Goal: Check status: Check status

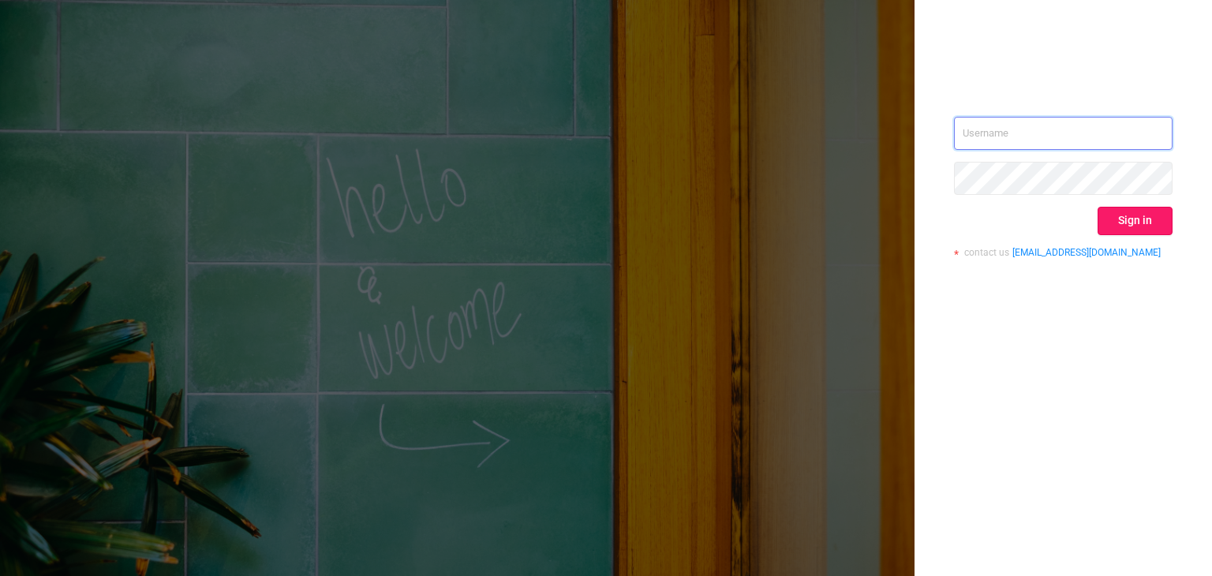
type input "[EMAIL_ADDRESS][DOMAIN_NAME]"
click at [1130, 219] on button "Sign in" at bounding box center [1134, 221] width 75 height 28
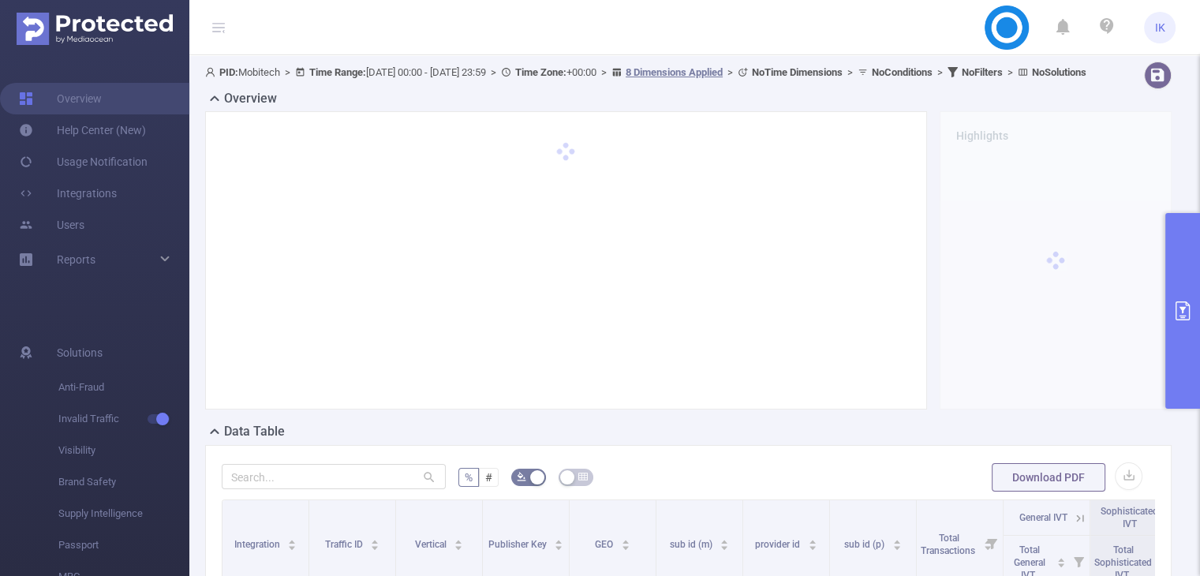
click at [1180, 267] on button "primary" at bounding box center [1182, 311] width 35 height 196
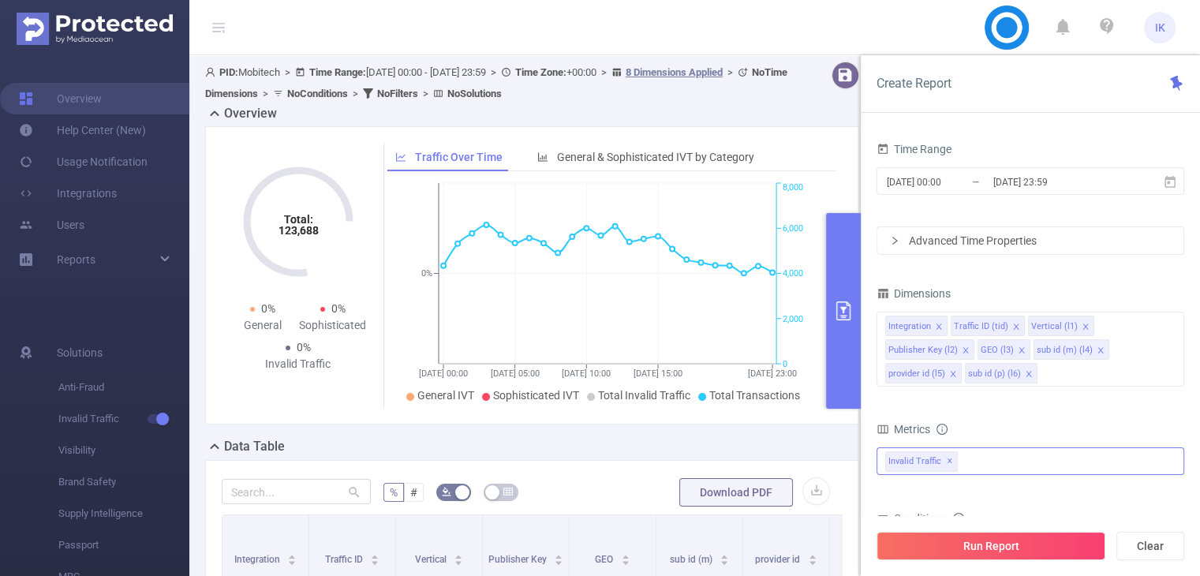
click at [998, 458] on div "Invalid Traffic ✕" at bounding box center [1030, 461] width 308 height 28
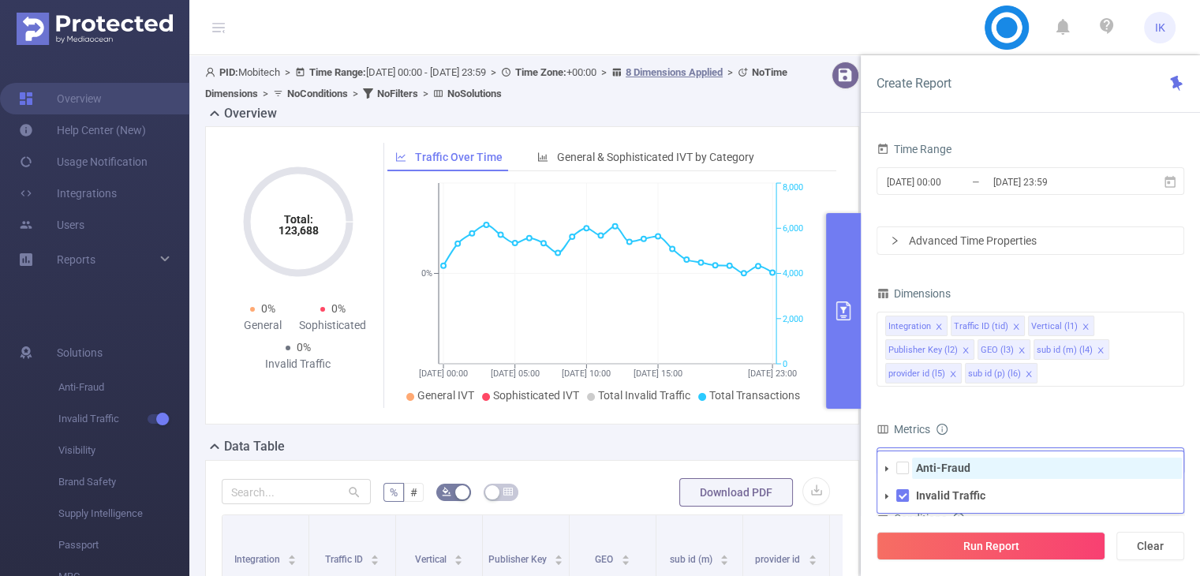
click at [983, 471] on span "Anti-Fraud" at bounding box center [1047, 468] width 270 height 21
click at [943, 190] on input "[DATE] 00:00" at bounding box center [949, 181] width 128 height 21
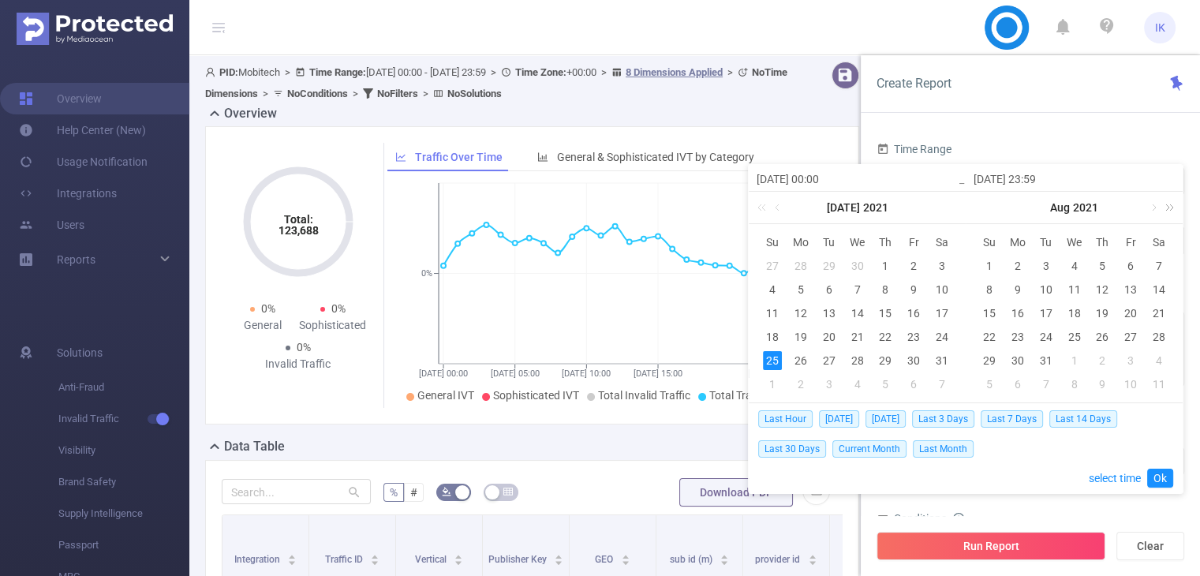
click at [1175, 203] on link at bounding box center [1166, 208] width 21 height 32
click at [1152, 208] on link at bounding box center [1152, 208] width 14 height 32
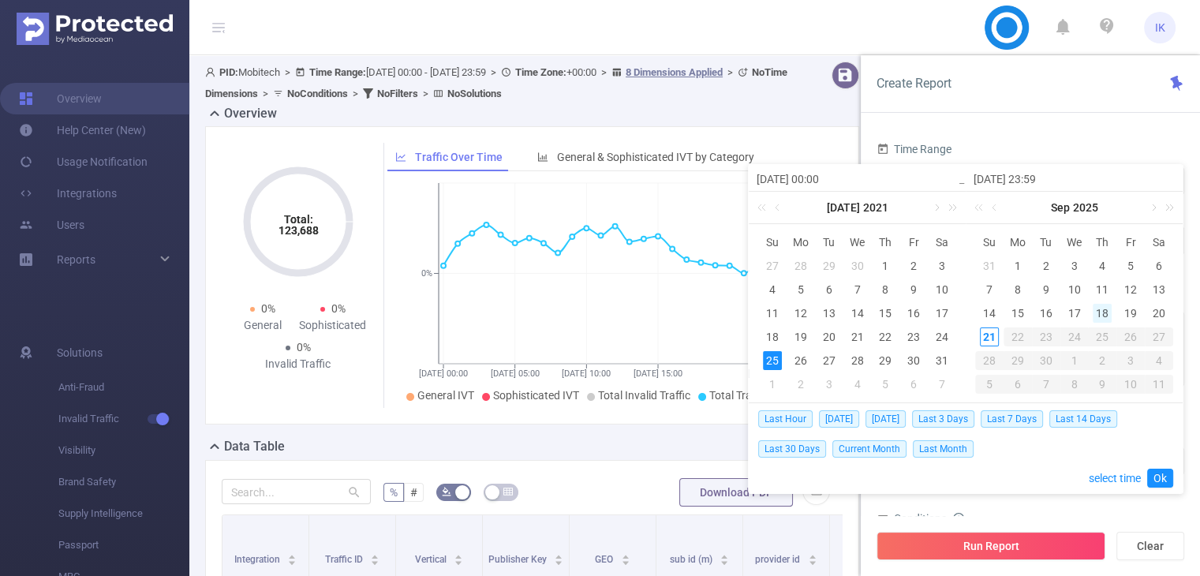
click at [1111, 312] on div "18" at bounding box center [1102, 313] width 19 height 19
click at [988, 338] on div "21" at bounding box center [989, 336] width 19 height 19
type input "[DATE] 00:00"
type input "[DATE] 23:59"
type input "[DATE] 00:00"
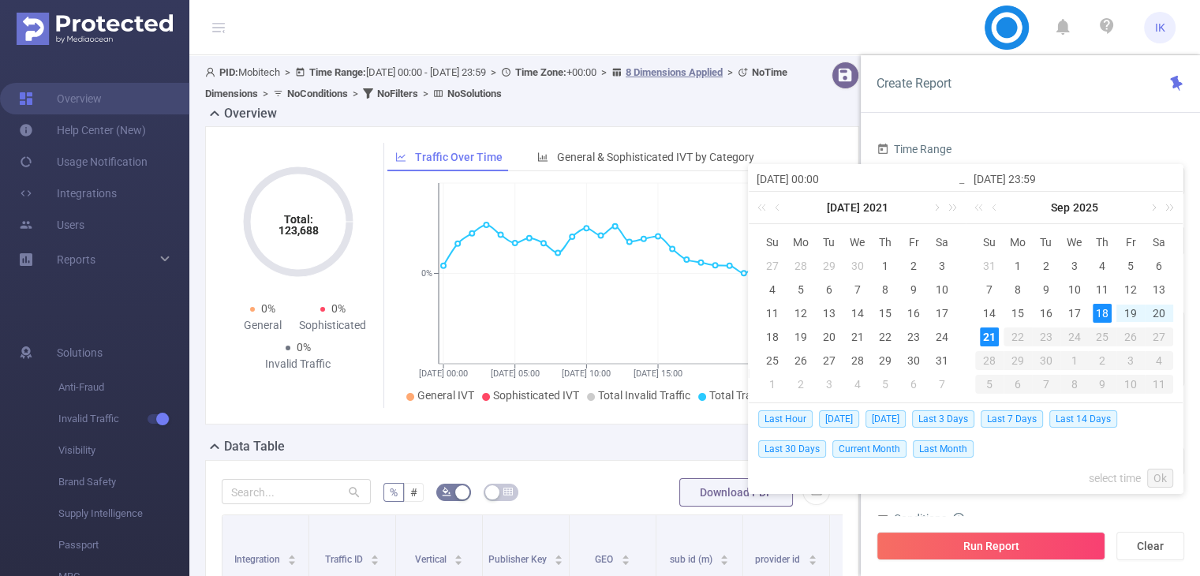
type input "[DATE] 23:59"
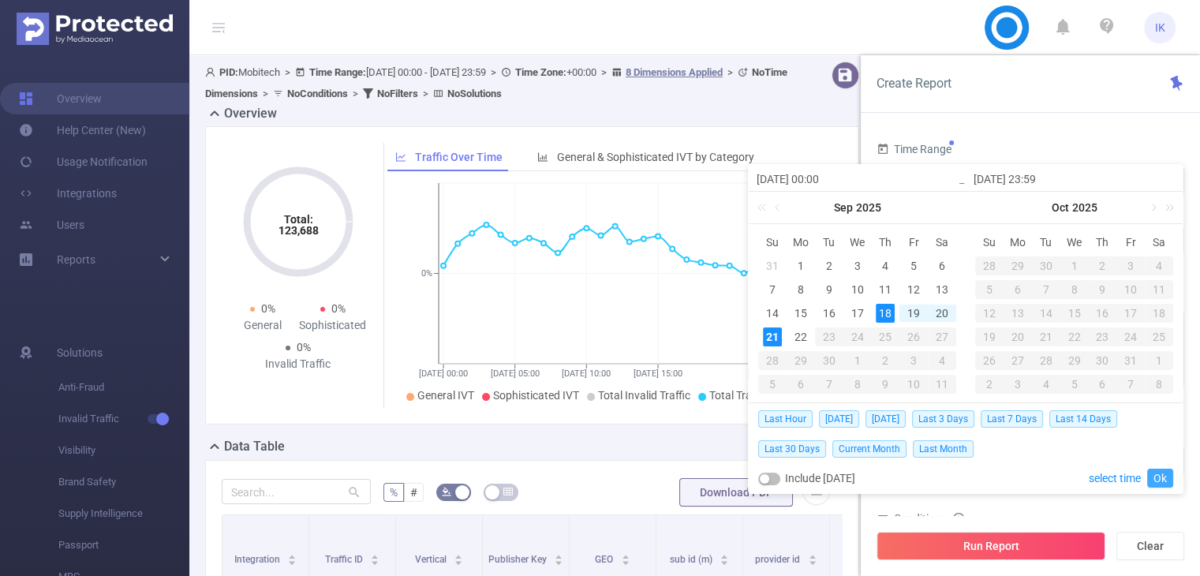
click at [1155, 470] on link "Ok" at bounding box center [1160, 478] width 26 height 19
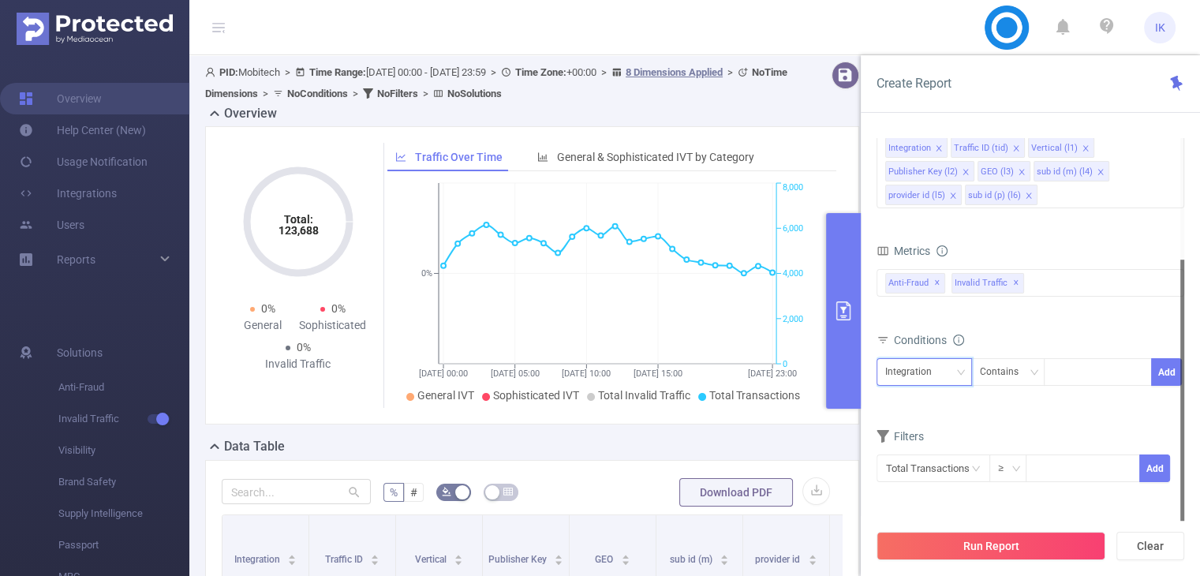
click at [936, 372] on div "Integration" at bounding box center [914, 372] width 58 height 26
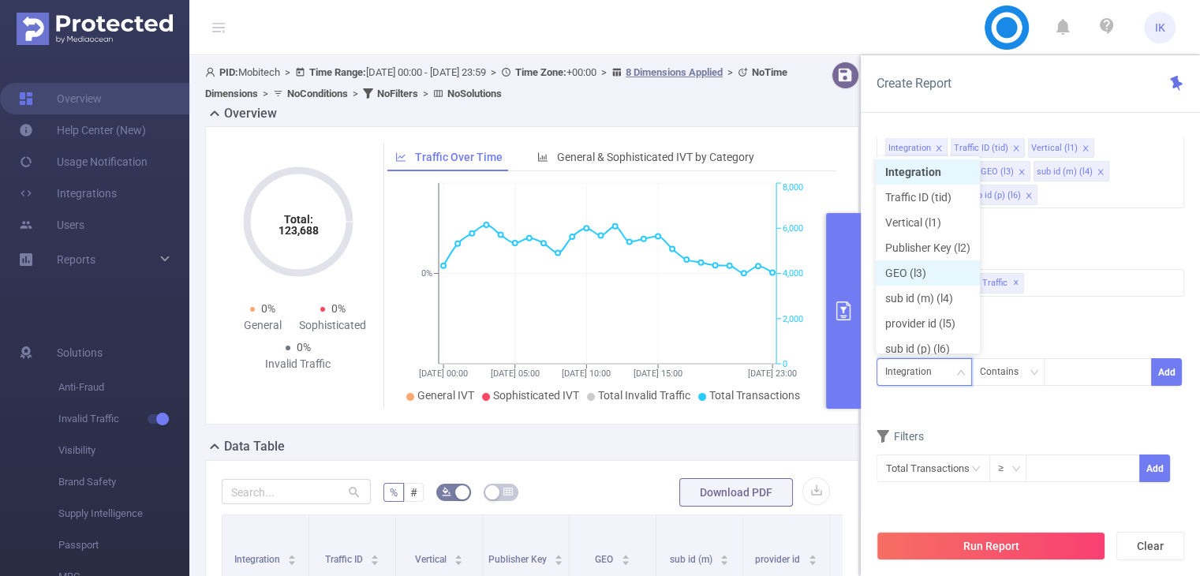
scroll to position [8, 0]
click at [916, 234] on li "Publisher Key (l2)" at bounding box center [928, 239] width 104 height 25
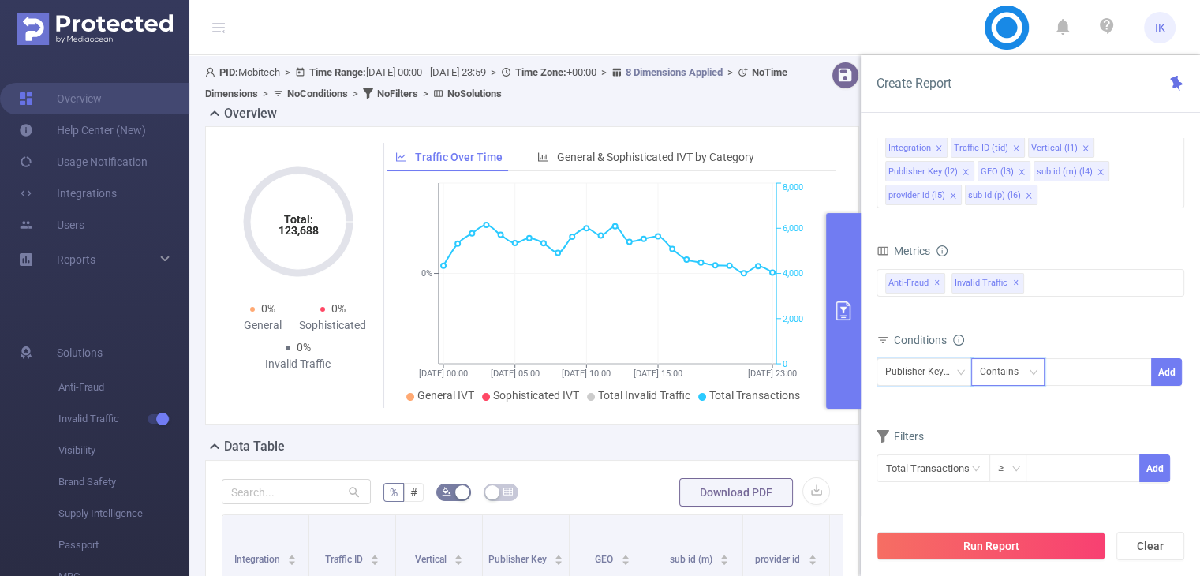
click at [985, 367] on div "Contains" at bounding box center [1005, 372] width 50 height 26
click at [1018, 420] on li "Is" at bounding box center [1022, 428] width 105 height 25
click at [1073, 374] on div at bounding box center [1097, 372] width 91 height 26
paste input "GPD220725GAM"
type input "GPD220725GAM"
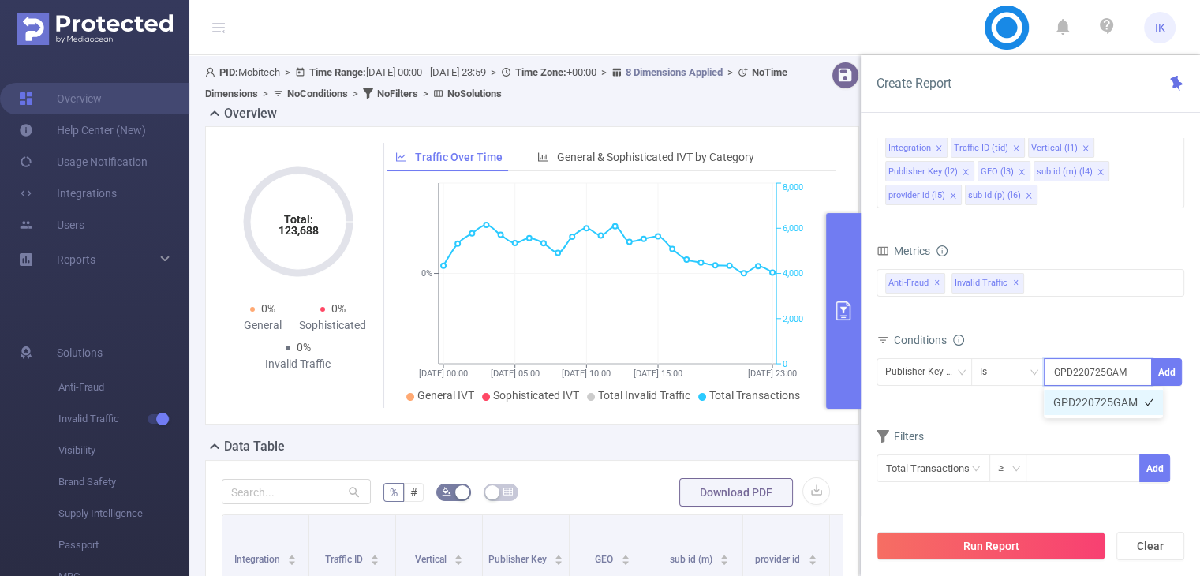
click at [1090, 399] on li "GPD220725GAM" at bounding box center [1103, 402] width 119 height 25
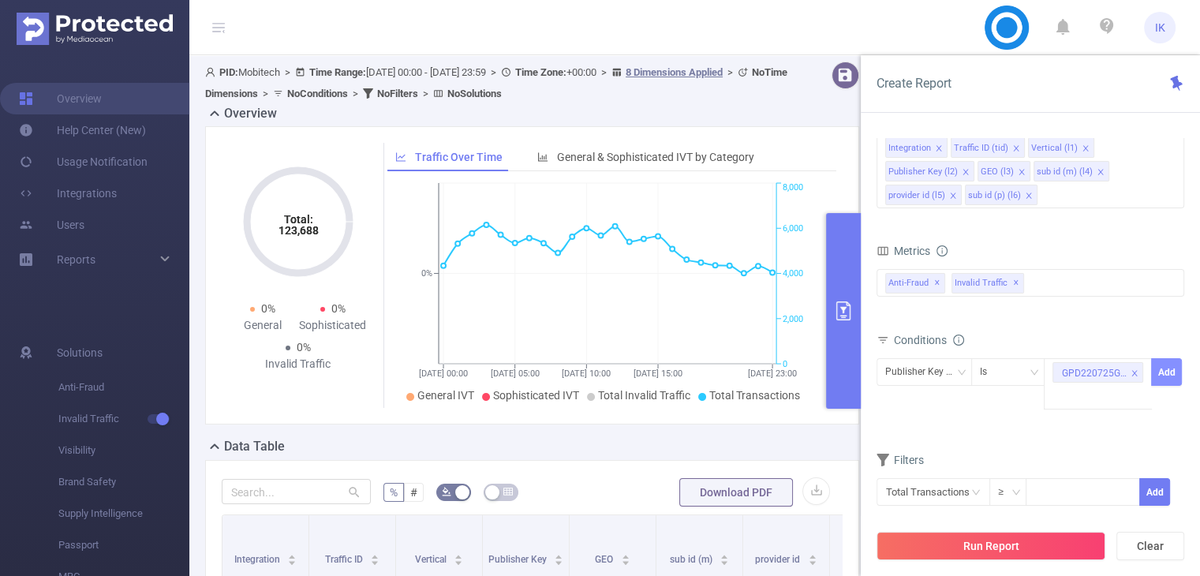
click at [1175, 370] on button "Add" at bounding box center [1166, 372] width 31 height 28
click at [1044, 537] on button "Run Report" at bounding box center [990, 546] width 229 height 28
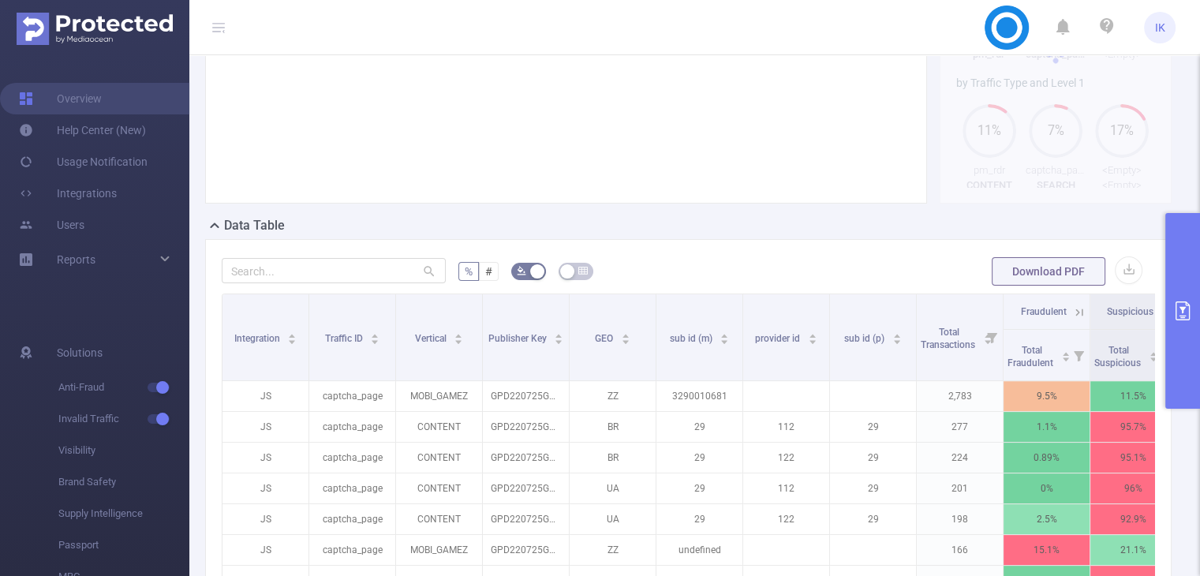
scroll to position [473, 0]
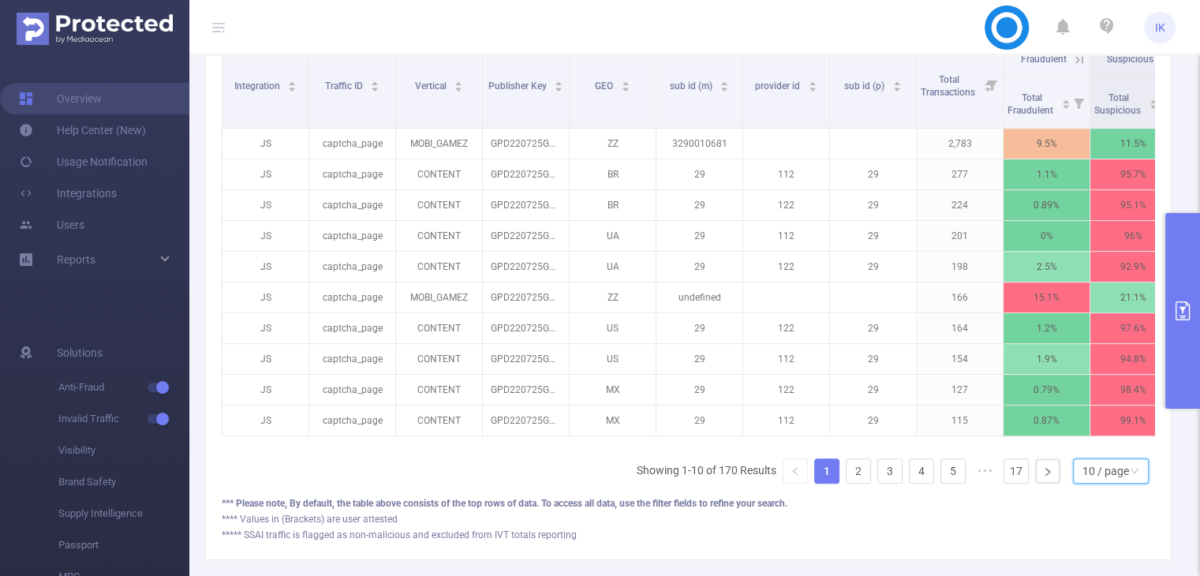
click at [1086, 478] on div "10 / page" at bounding box center [1105, 471] width 47 height 24
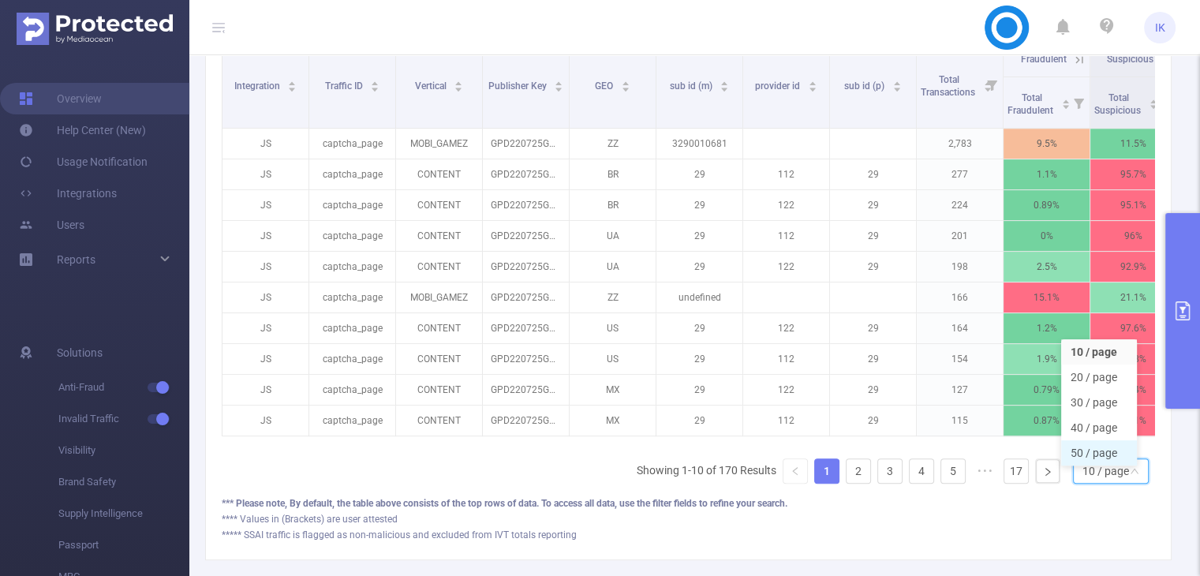
click at [1083, 453] on li "50 / page" at bounding box center [1099, 452] width 76 height 25
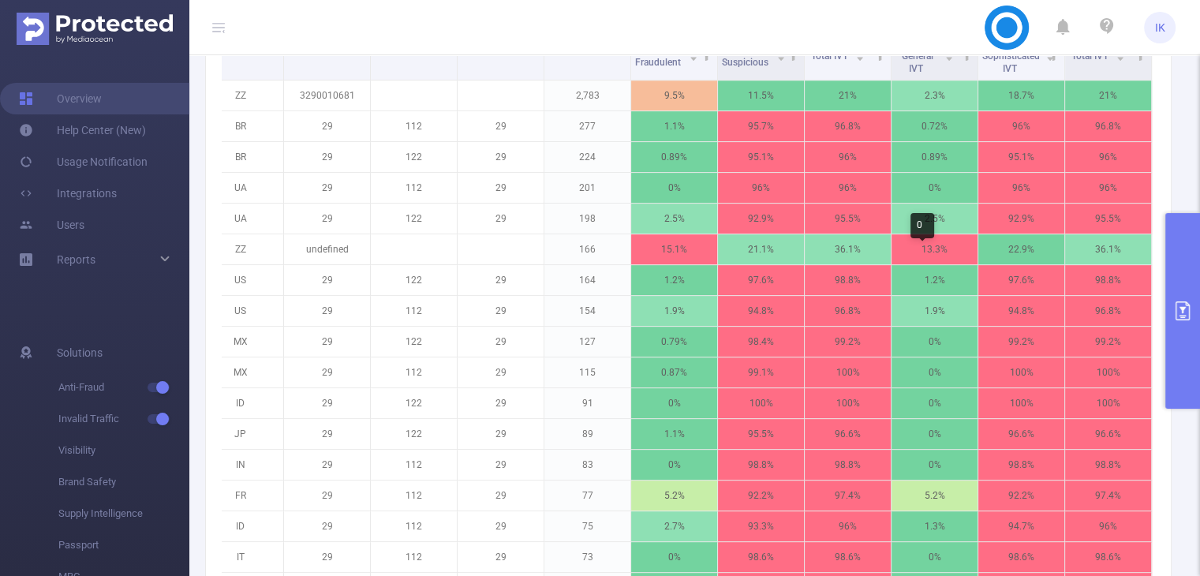
scroll to position [290, 0]
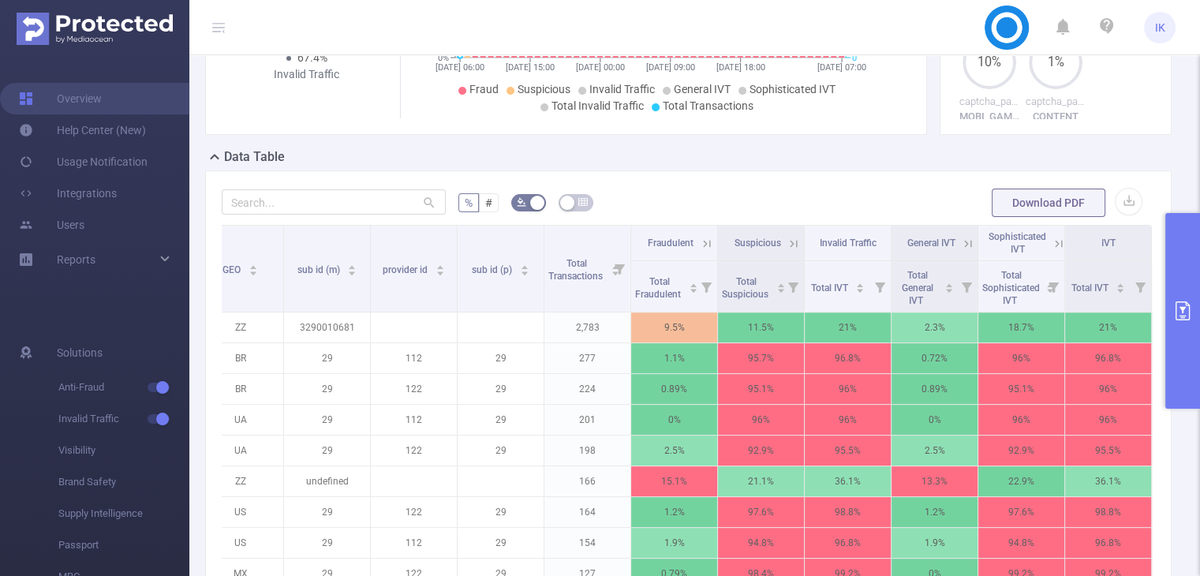
click at [787, 240] on icon at bounding box center [794, 244] width 14 height 14
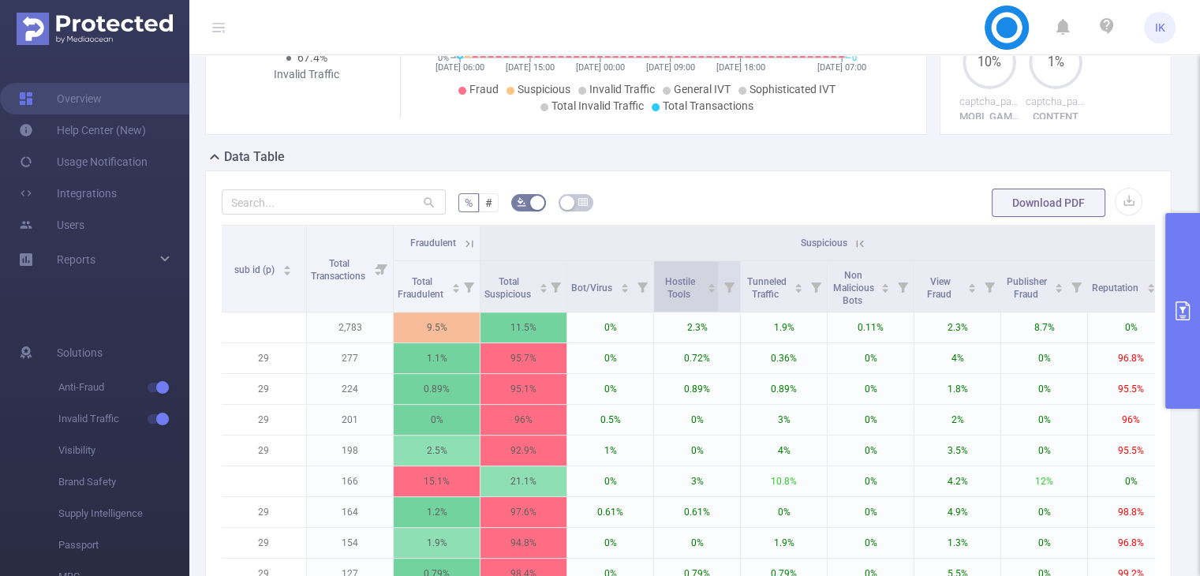
scroll to position [0, 731]
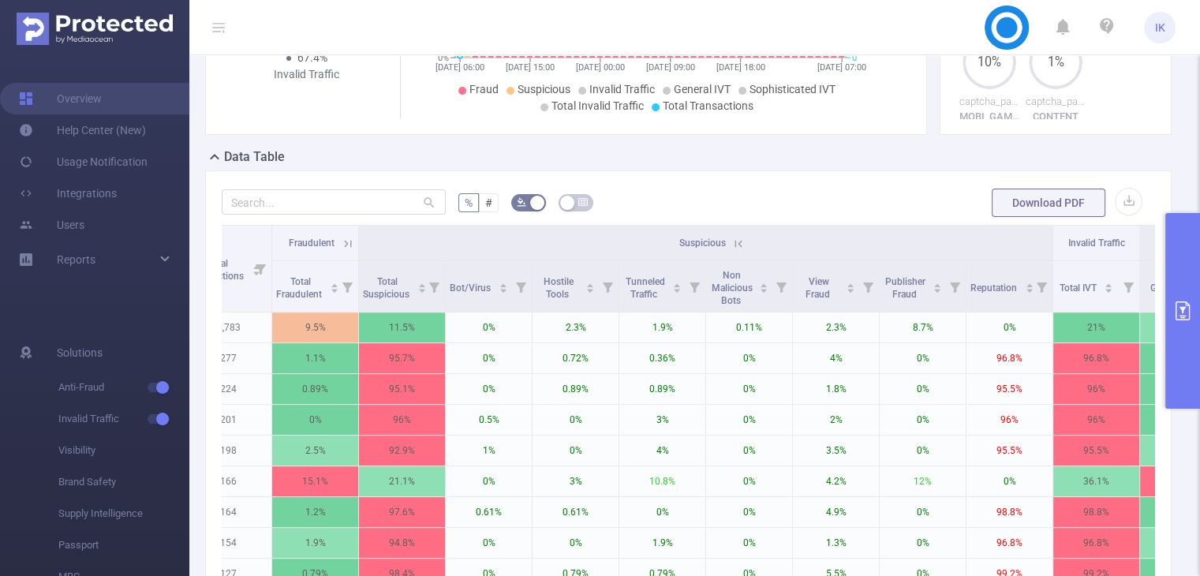
click at [734, 239] on icon at bounding box center [738, 244] width 14 height 14
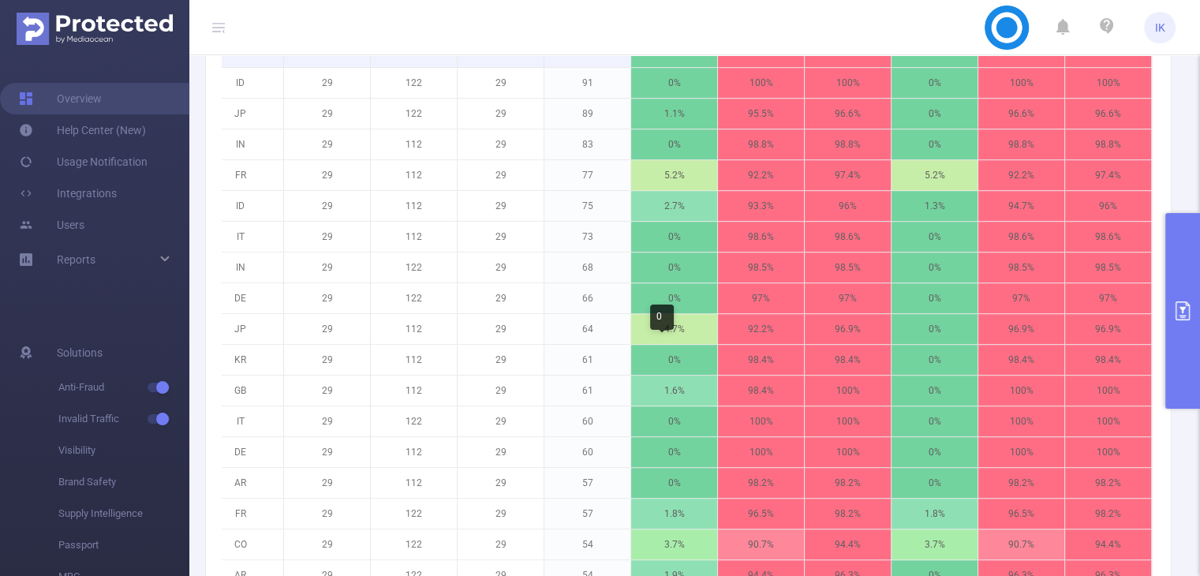
scroll to position [290, 0]
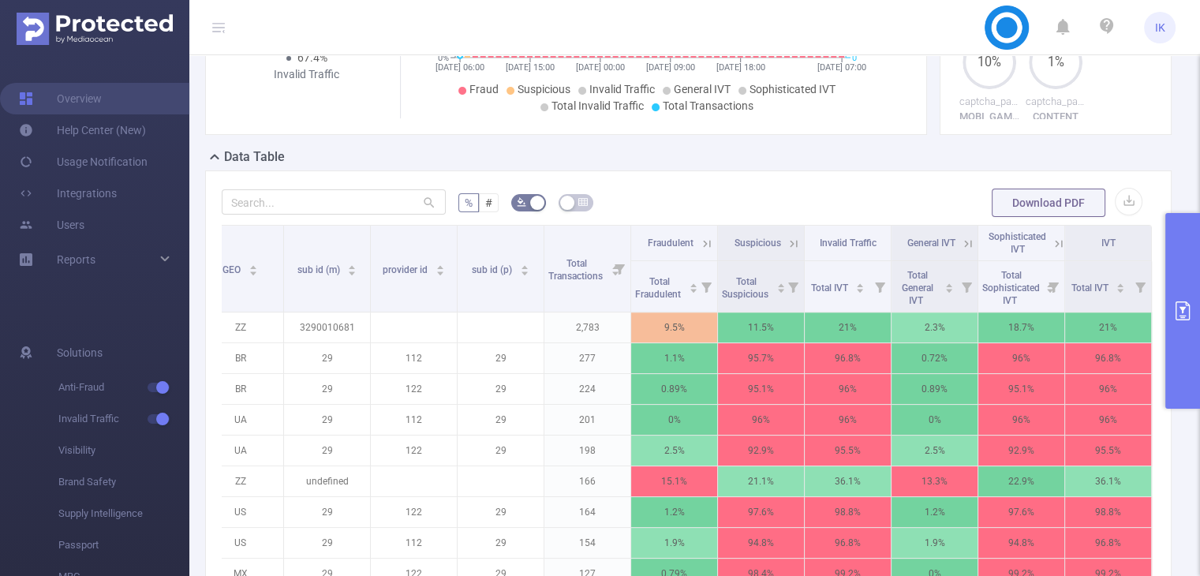
click at [961, 241] on icon at bounding box center [968, 244] width 14 height 14
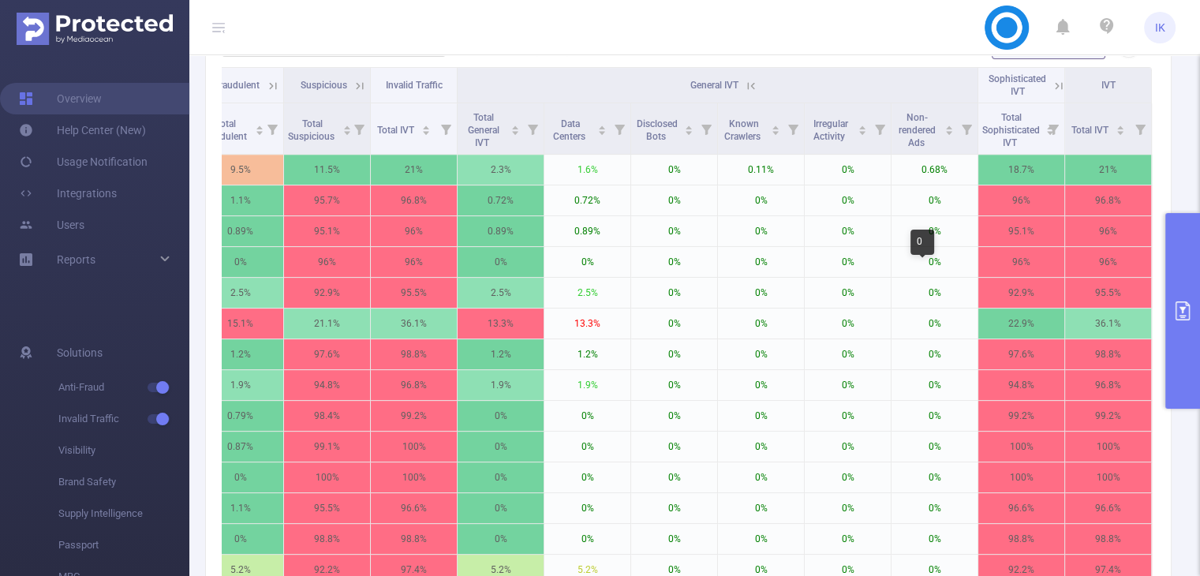
scroll to position [132, 0]
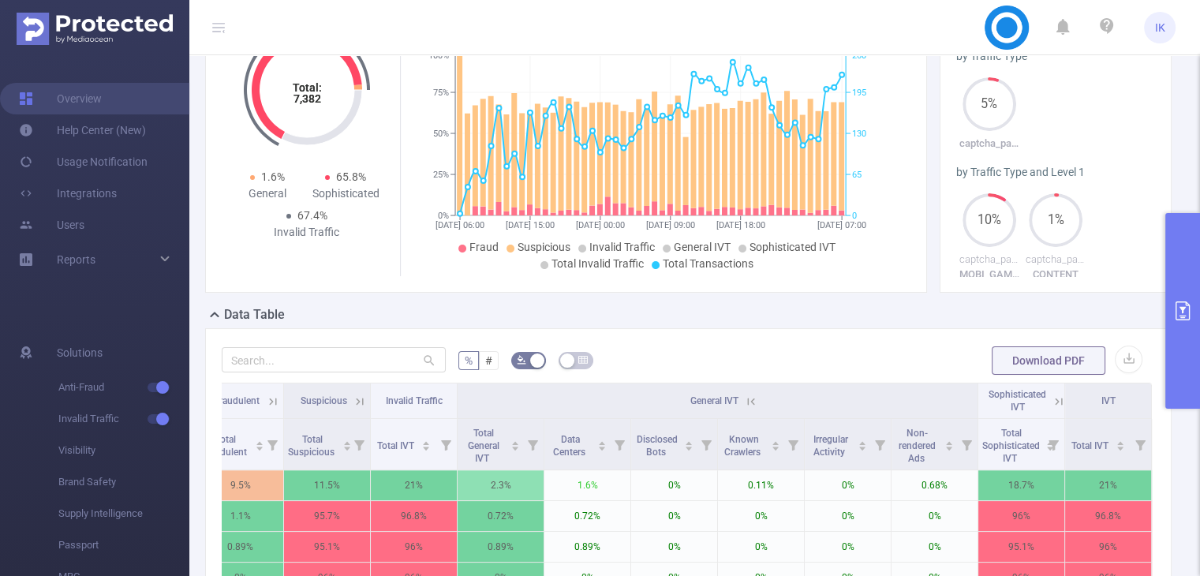
click at [744, 398] on icon at bounding box center [751, 401] width 14 height 14
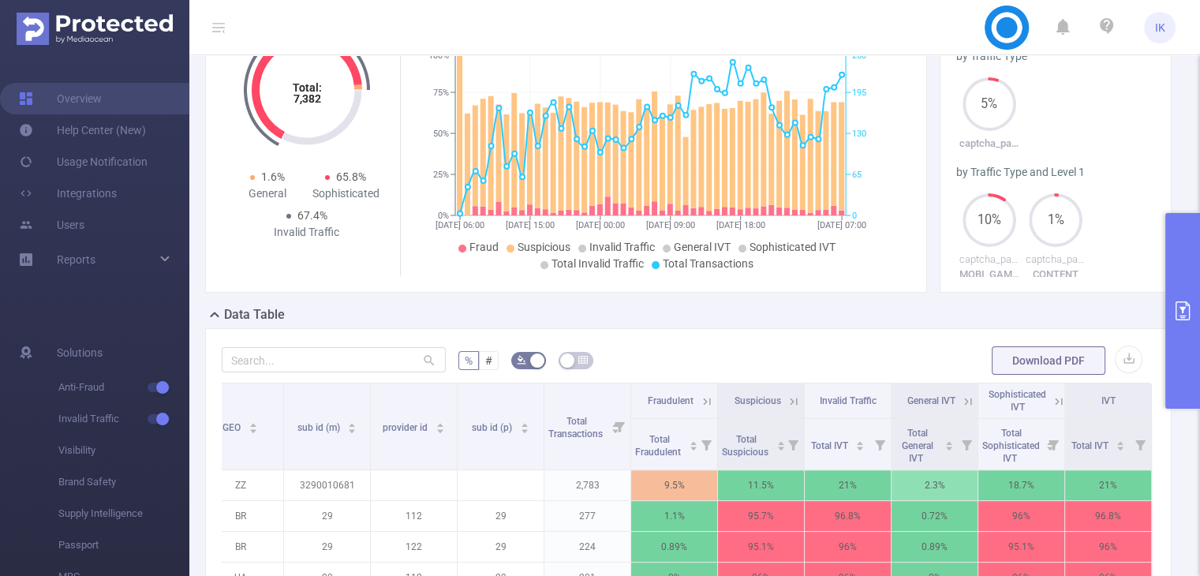
scroll to position [0, 384]
click at [1052, 403] on icon at bounding box center [1059, 401] width 14 height 14
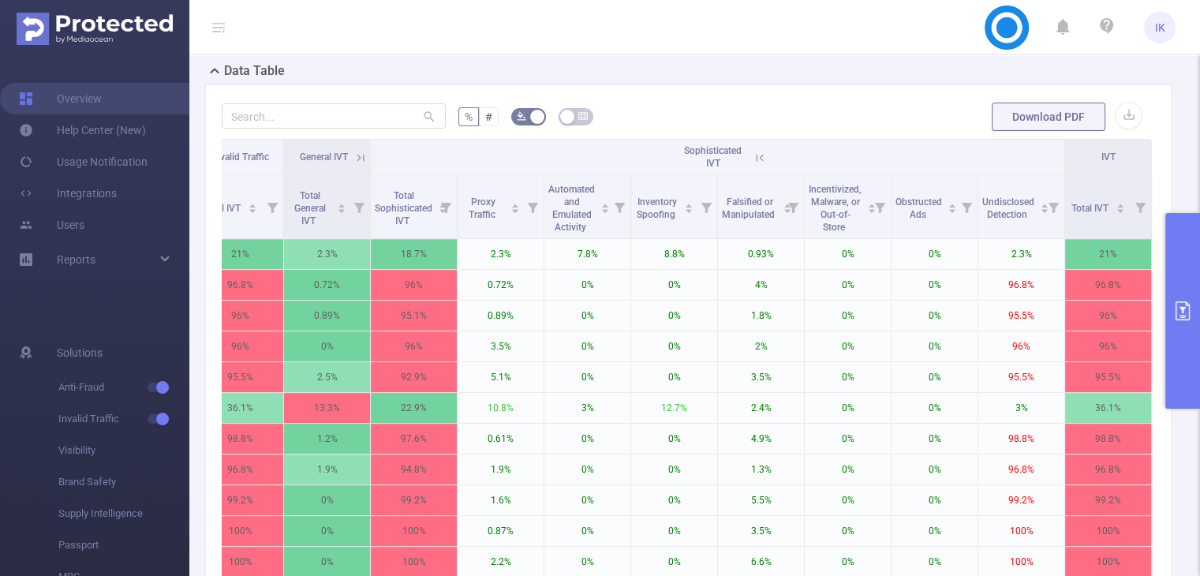
scroll to position [302, 0]
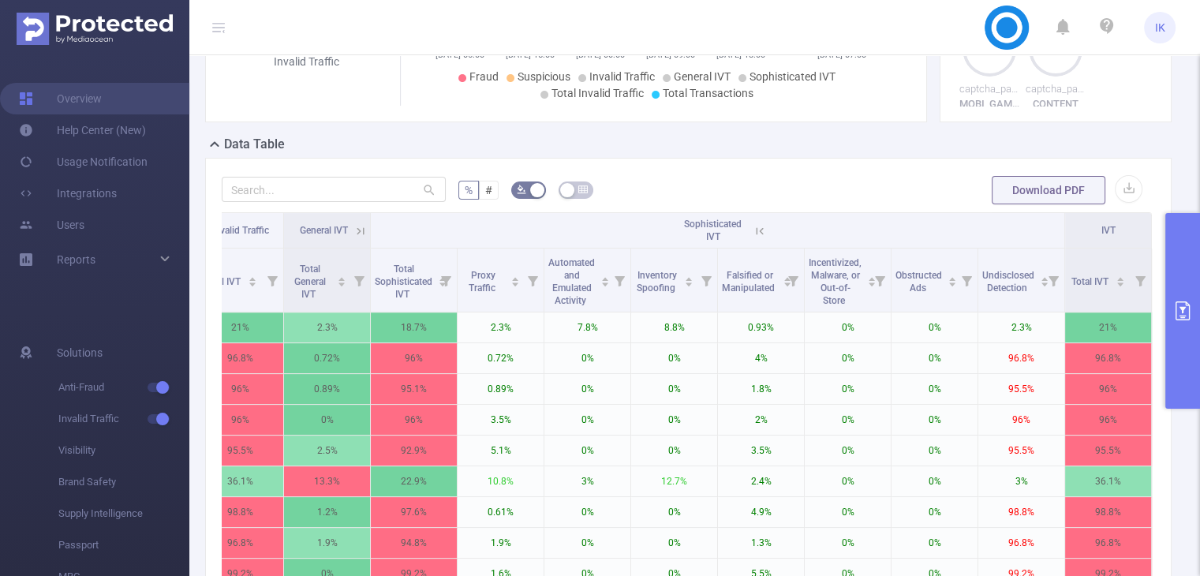
click at [753, 232] on icon at bounding box center [760, 231] width 14 height 14
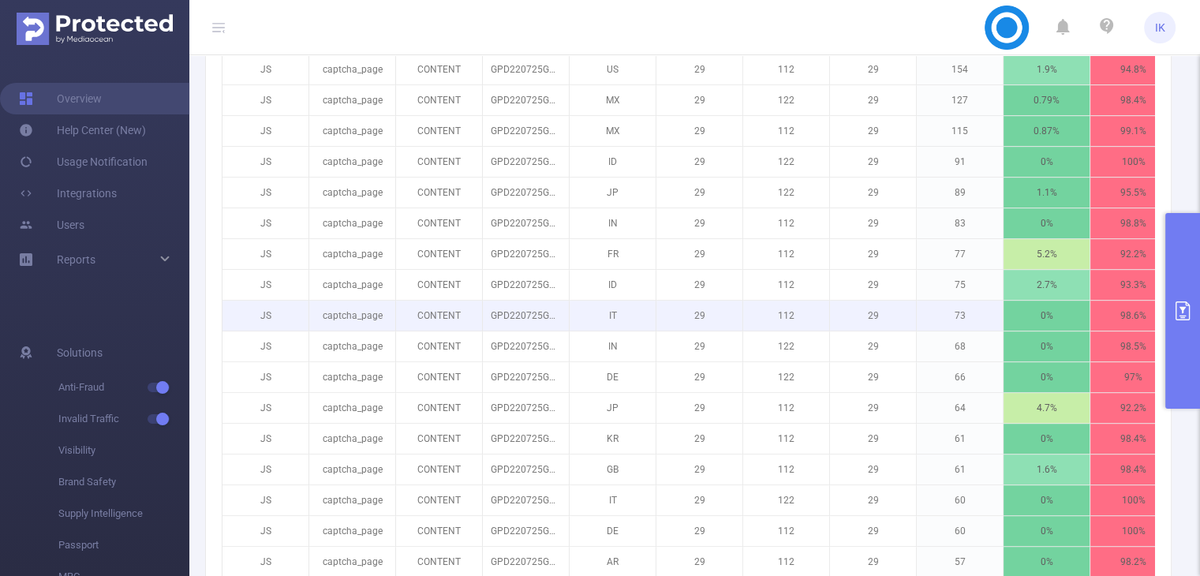
scroll to position [290, 0]
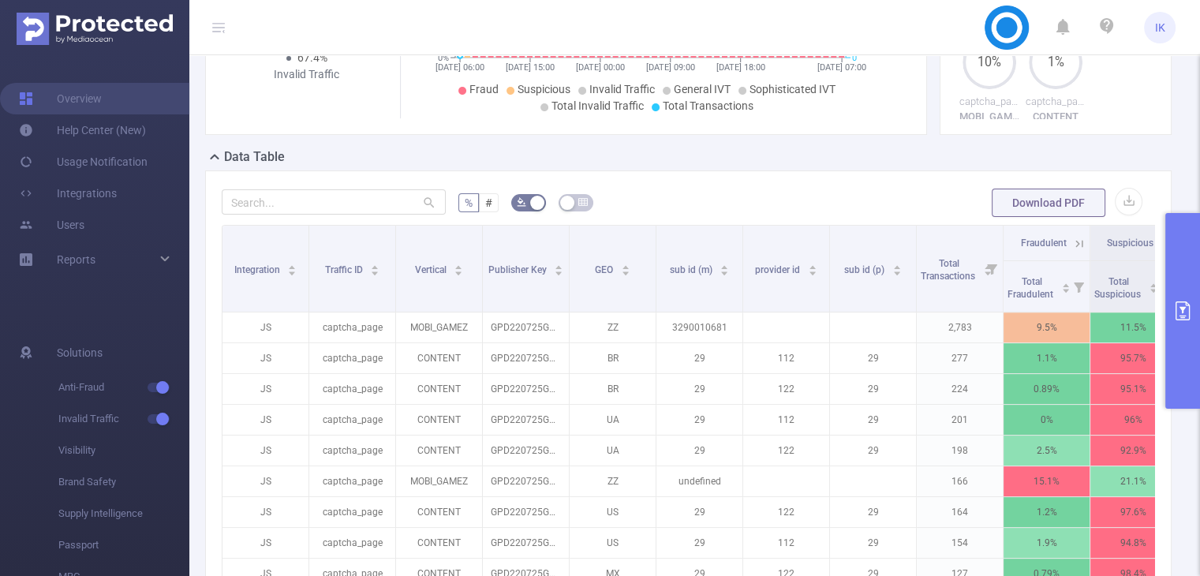
click at [1190, 313] on icon "primary" at bounding box center [1182, 310] width 19 height 19
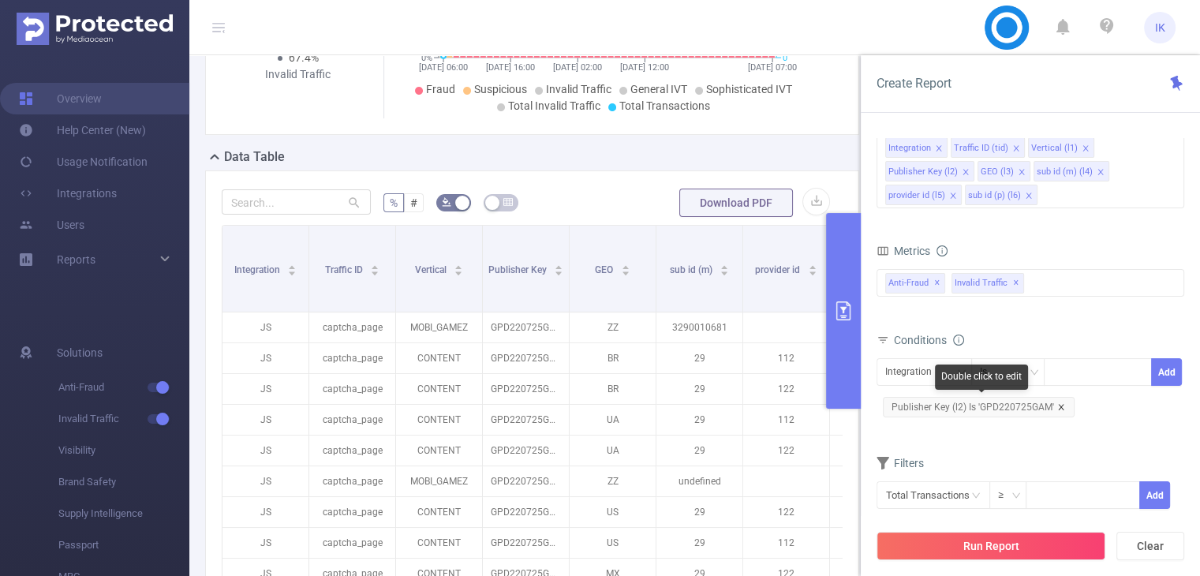
click at [1057, 403] on icon "icon: close" at bounding box center [1061, 407] width 8 height 8
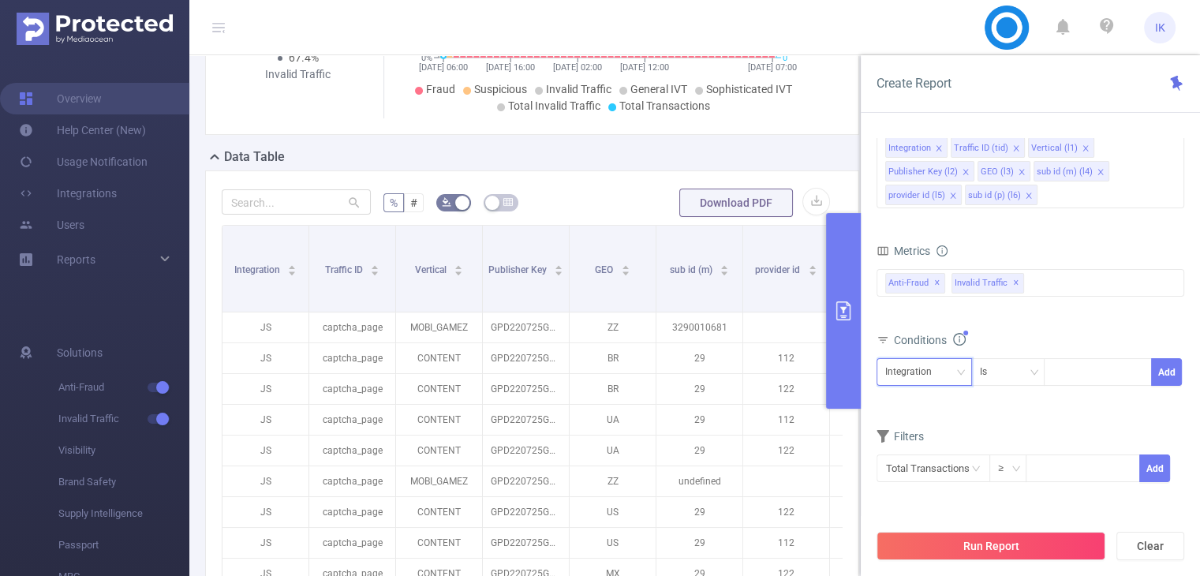
click at [893, 379] on div "Integration" at bounding box center [914, 372] width 58 height 26
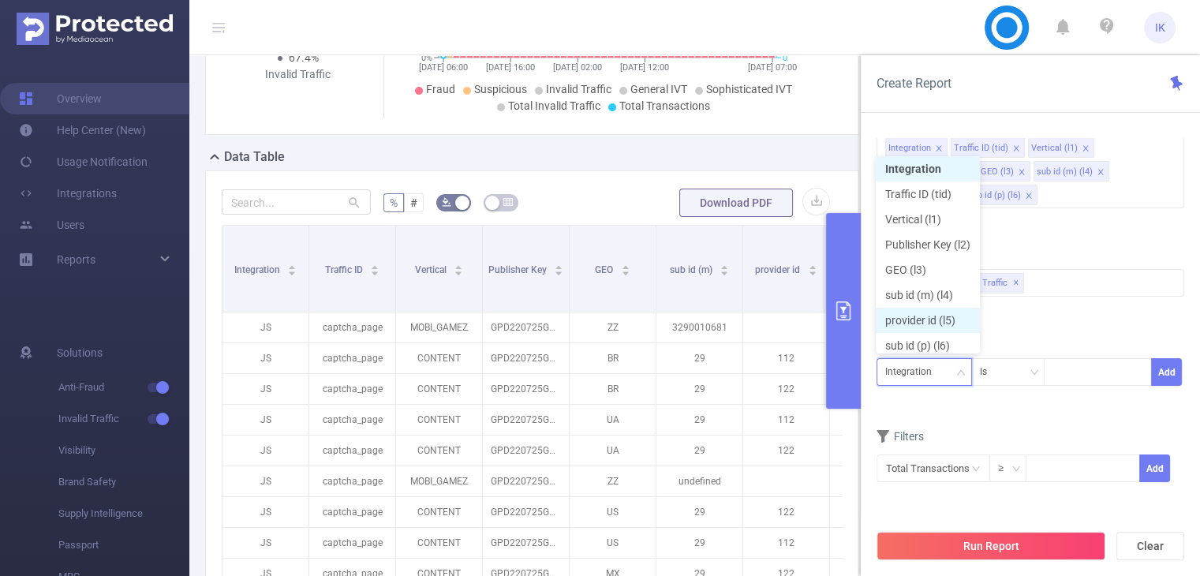
scroll to position [8, 0]
click at [931, 243] on li "Publisher Key (l2)" at bounding box center [928, 239] width 104 height 25
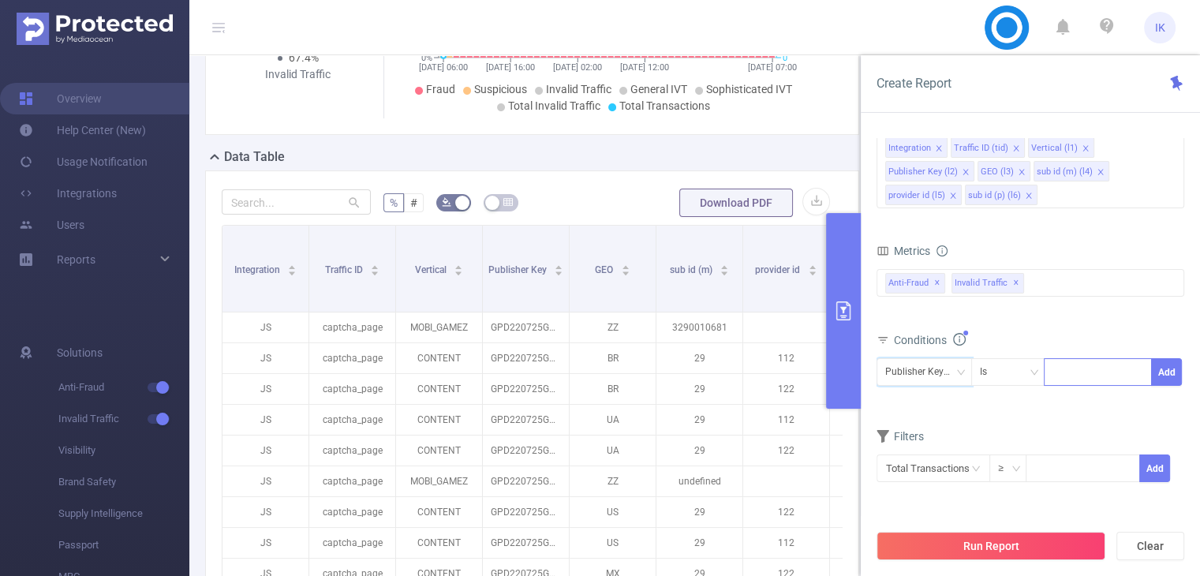
click at [1062, 365] on div at bounding box center [1097, 372] width 91 height 26
paste input "GPD200824GAM"
type input "GPD200824GAM"
click at [1068, 398] on li "GPD200824GAM" at bounding box center [1103, 402] width 119 height 25
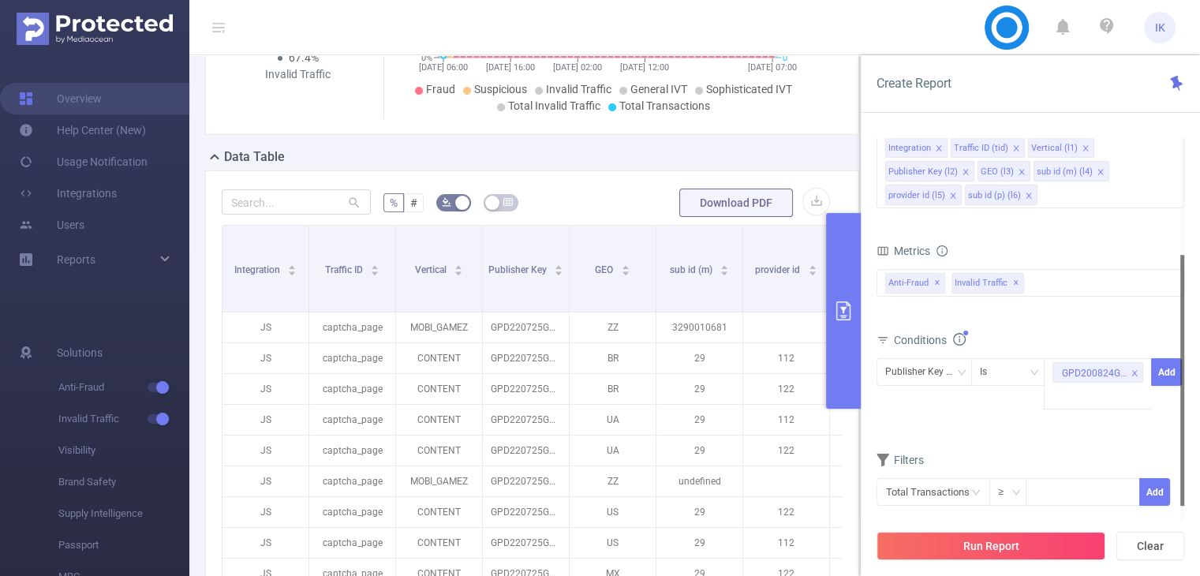
click at [1180, 367] on div at bounding box center [1182, 380] width 4 height 251
click at [1175, 367] on button "Add" at bounding box center [1166, 372] width 31 height 28
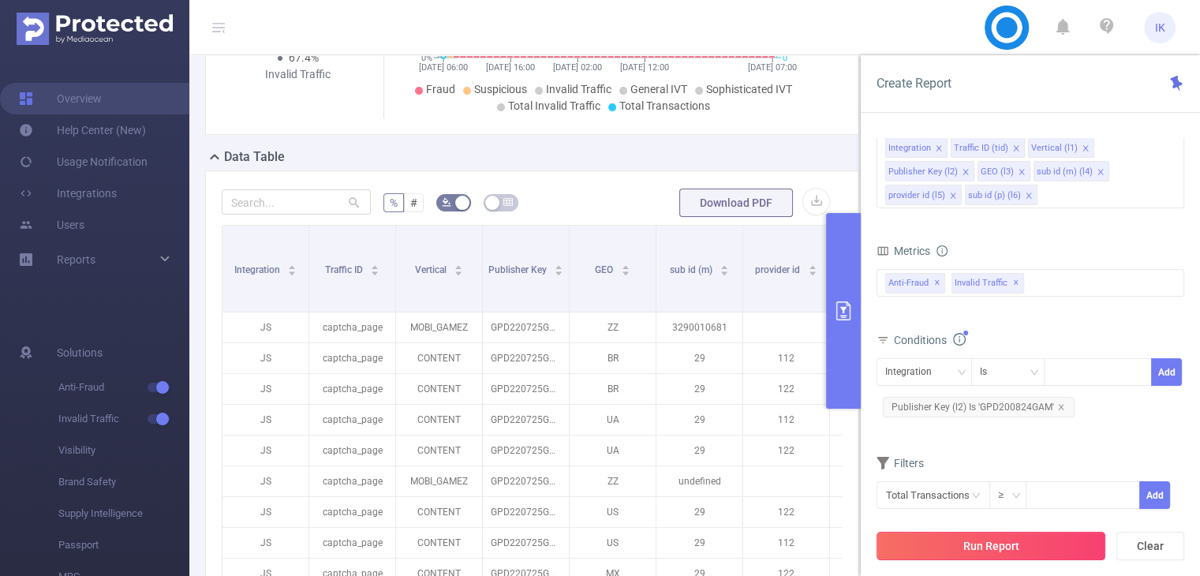
click at [1071, 545] on button "Run Report" at bounding box center [990, 546] width 229 height 28
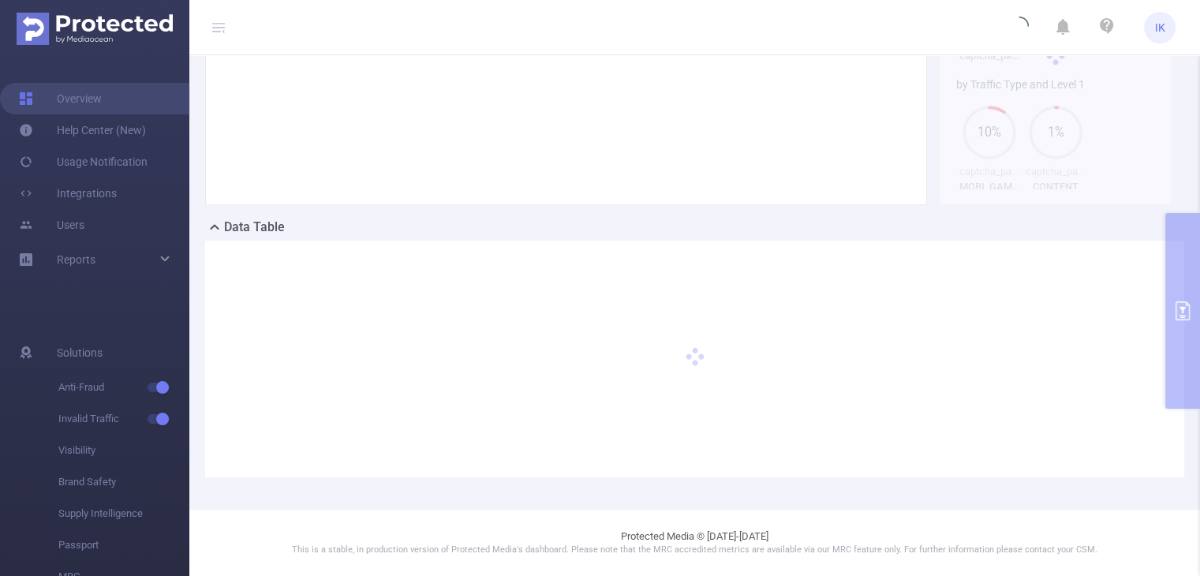
scroll to position [218, 0]
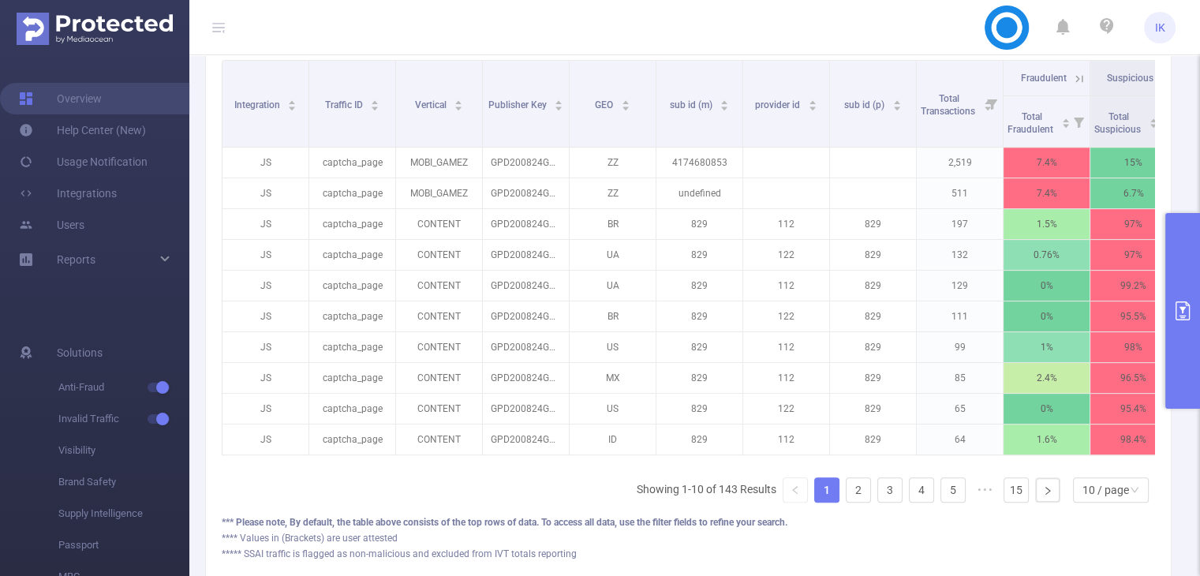
scroll to position [564, 0]
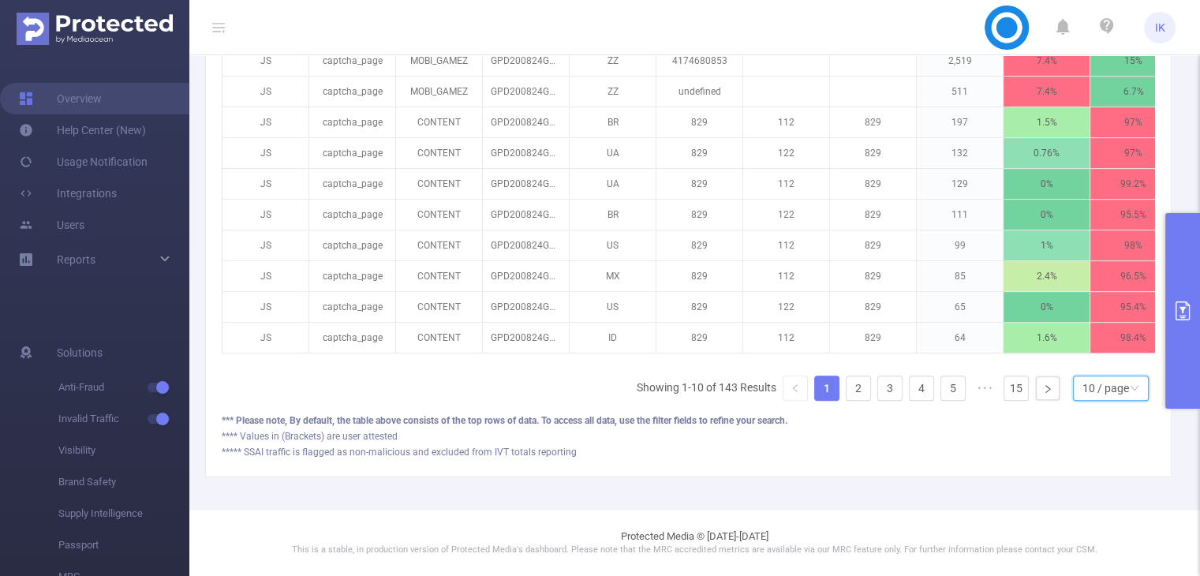
click at [1091, 387] on div "10 / page" at bounding box center [1105, 388] width 47 height 24
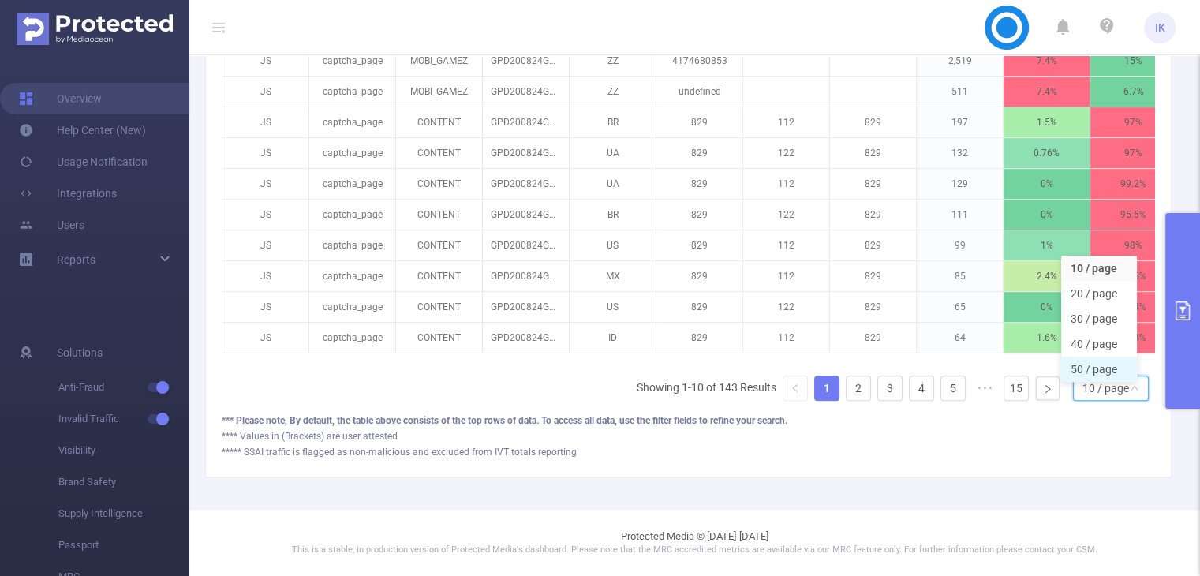
click at [1089, 357] on li "50 / page" at bounding box center [1099, 369] width 76 height 25
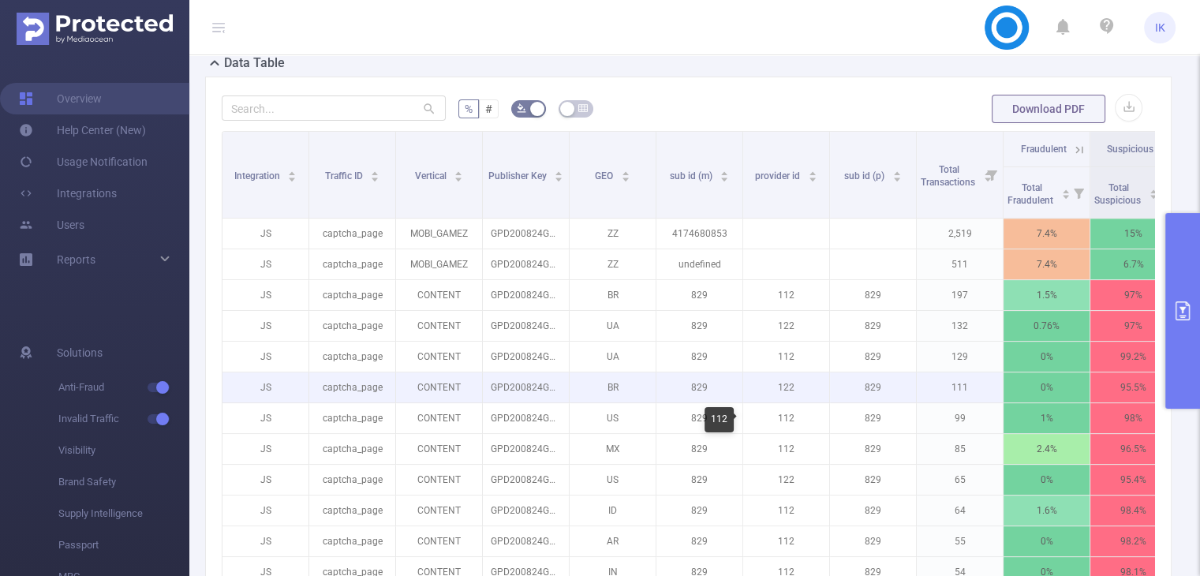
scroll to position [327, 0]
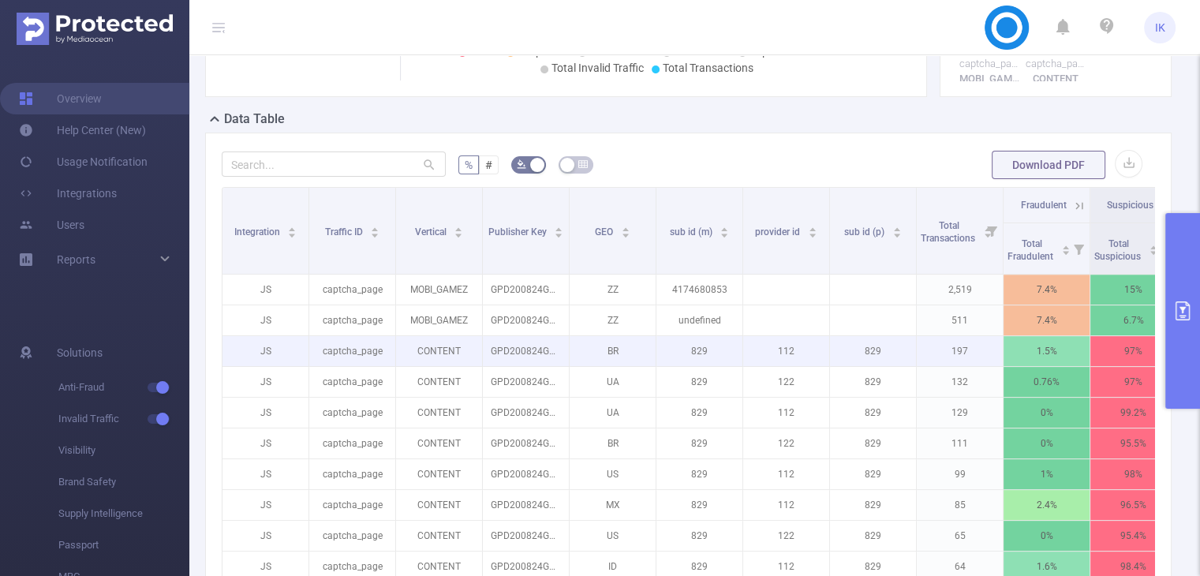
click at [795, 354] on p "112" at bounding box center [786, 351] width 86 height 30
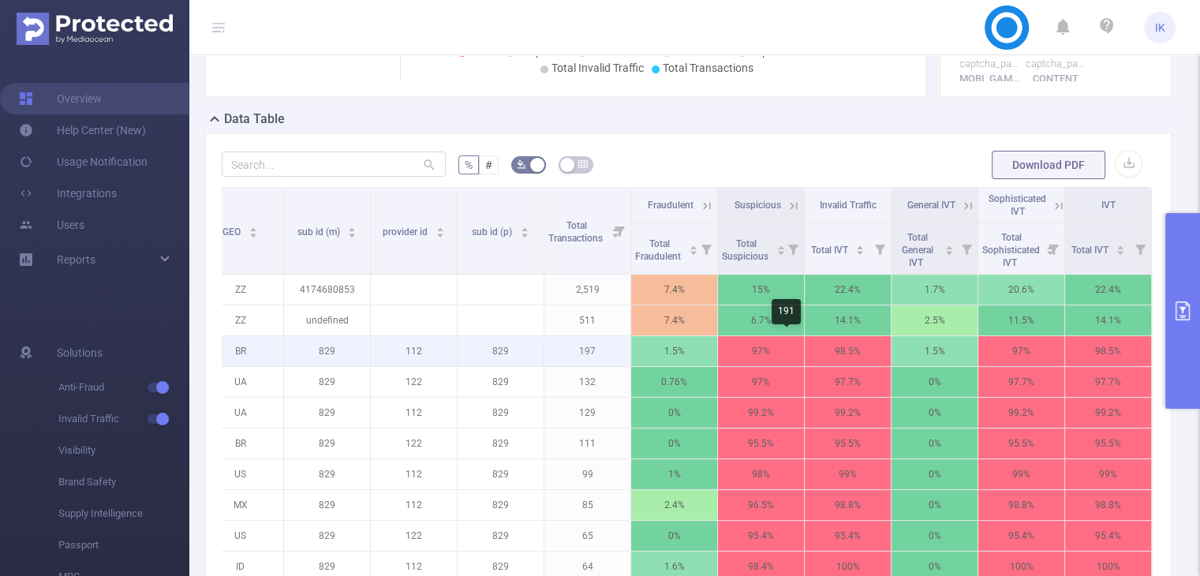
scroll to position [0, 384]
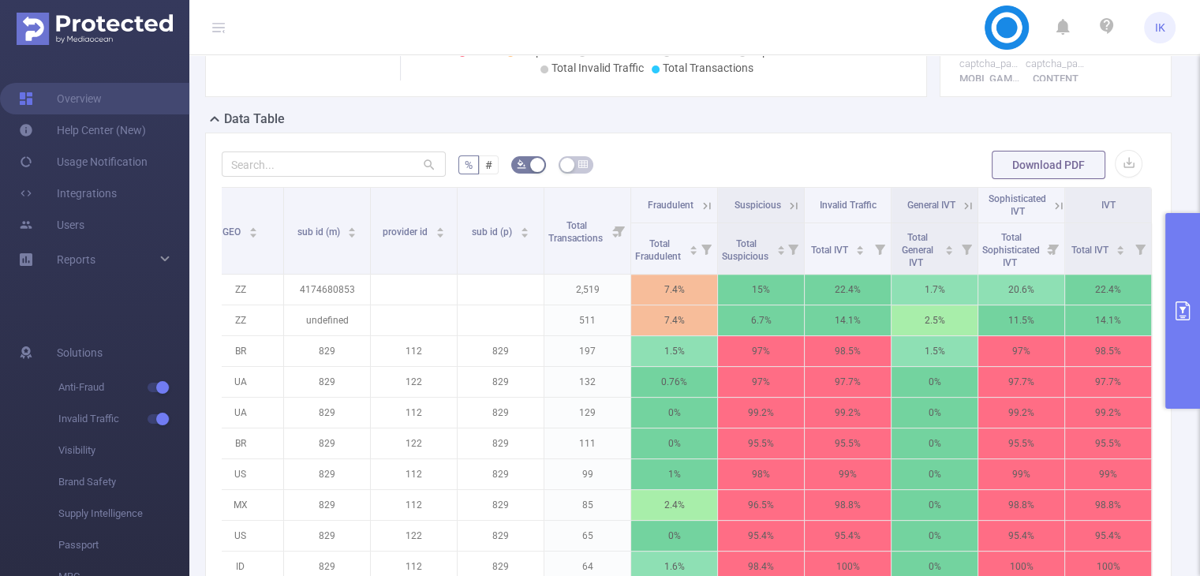
click at [787, 200] on icon at bounding box center [794, 206] width 14 height 14
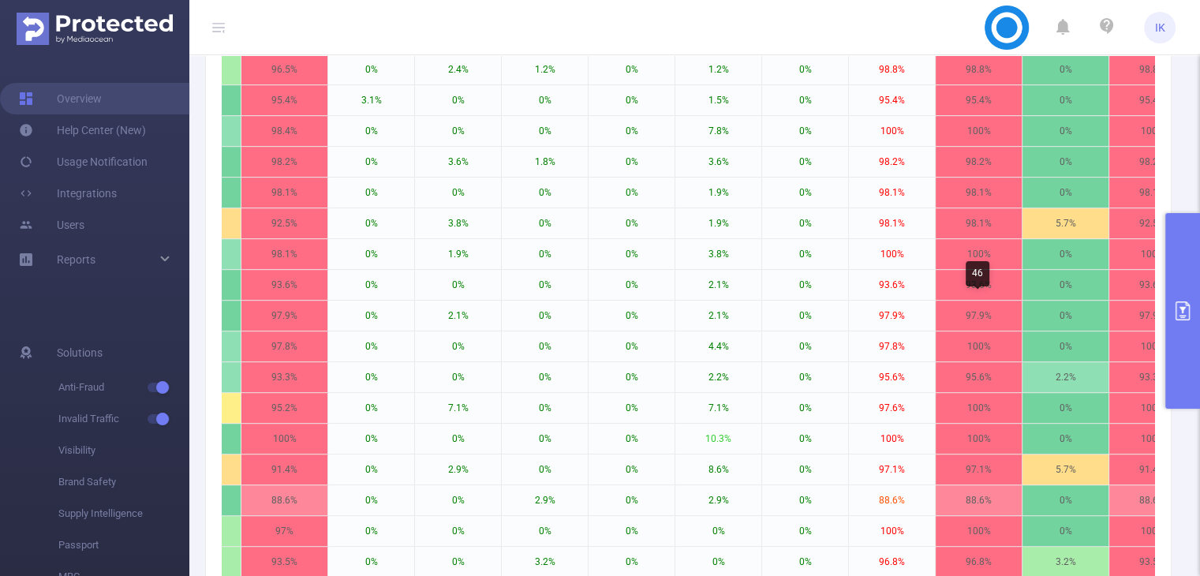
scroll to position [211, 0]
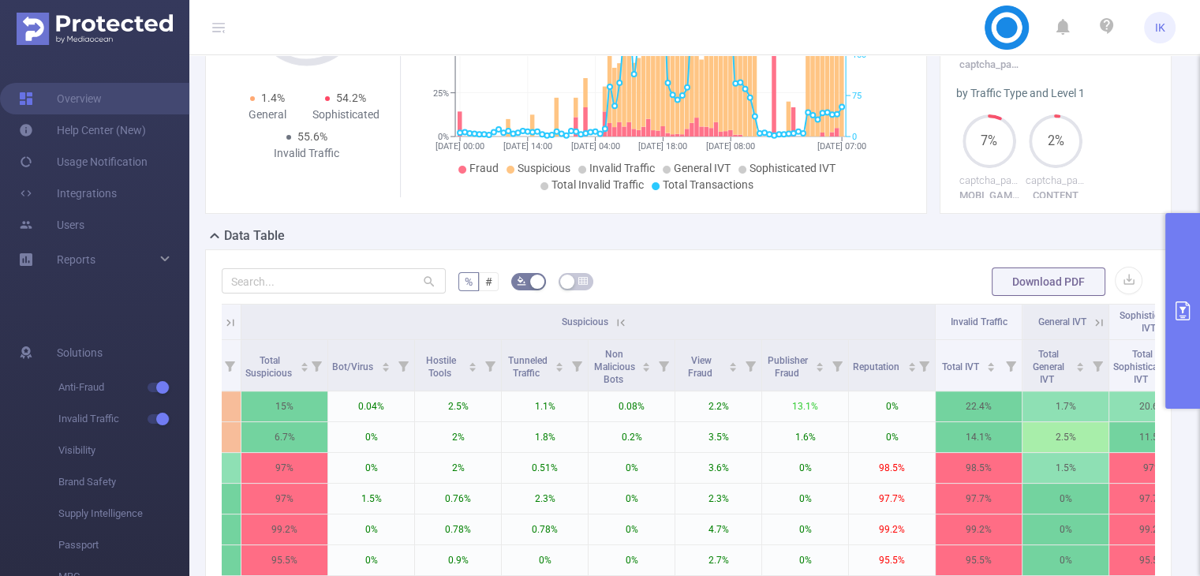
click at [615, 323] on icon at bounding box center [621, 323] width 14 height 14
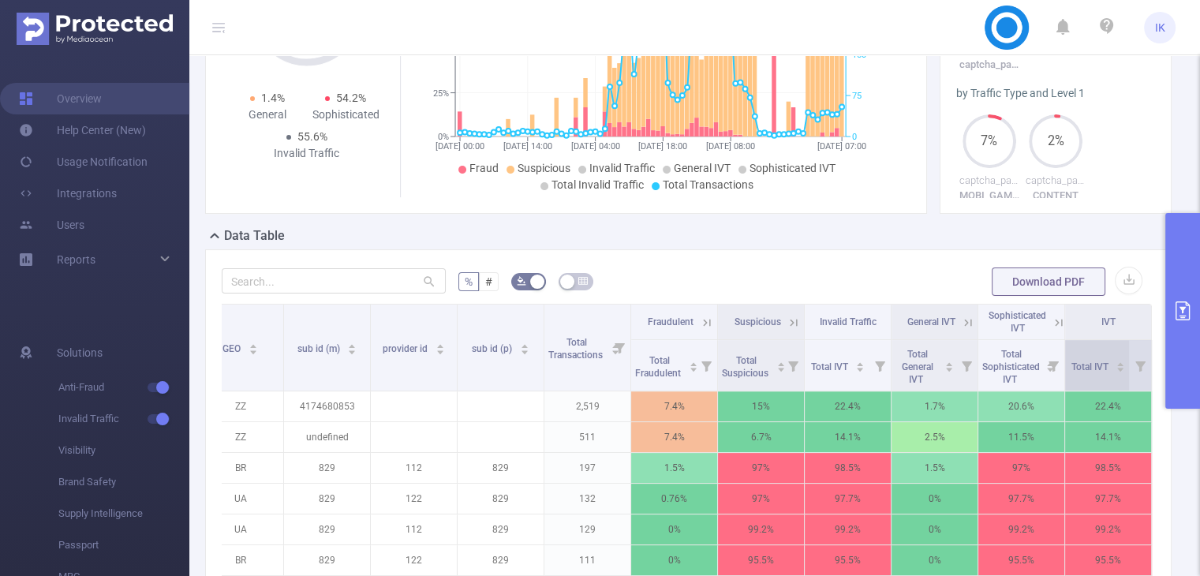
scroll to position [0, 384]
click at [961, 324] on icon at bounding box center [968, 323] width 14 height 14
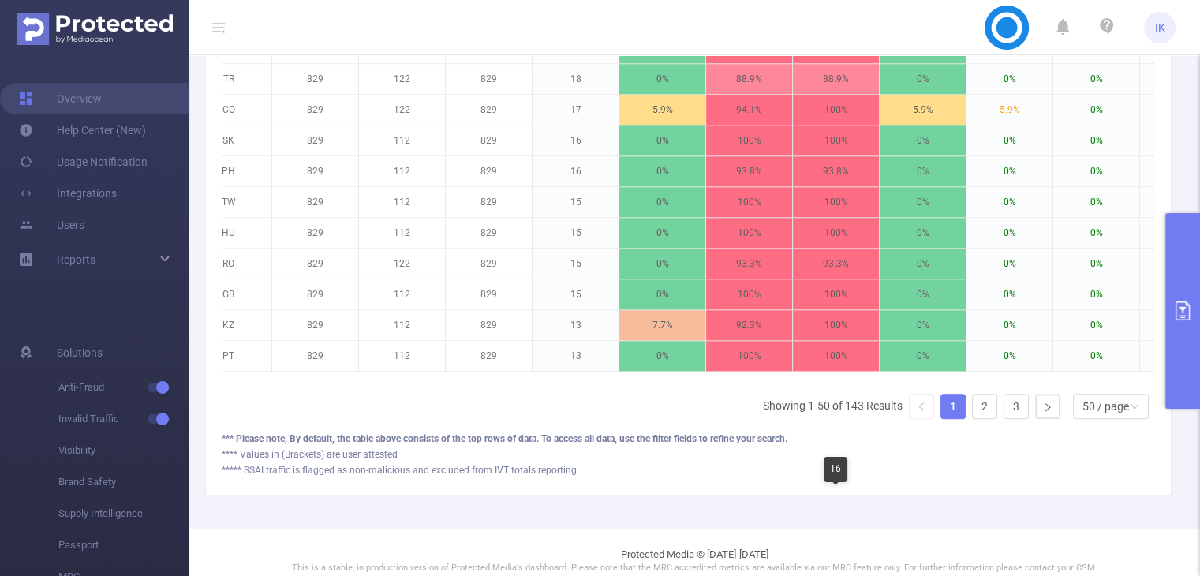
scroll to position [1788, 0]
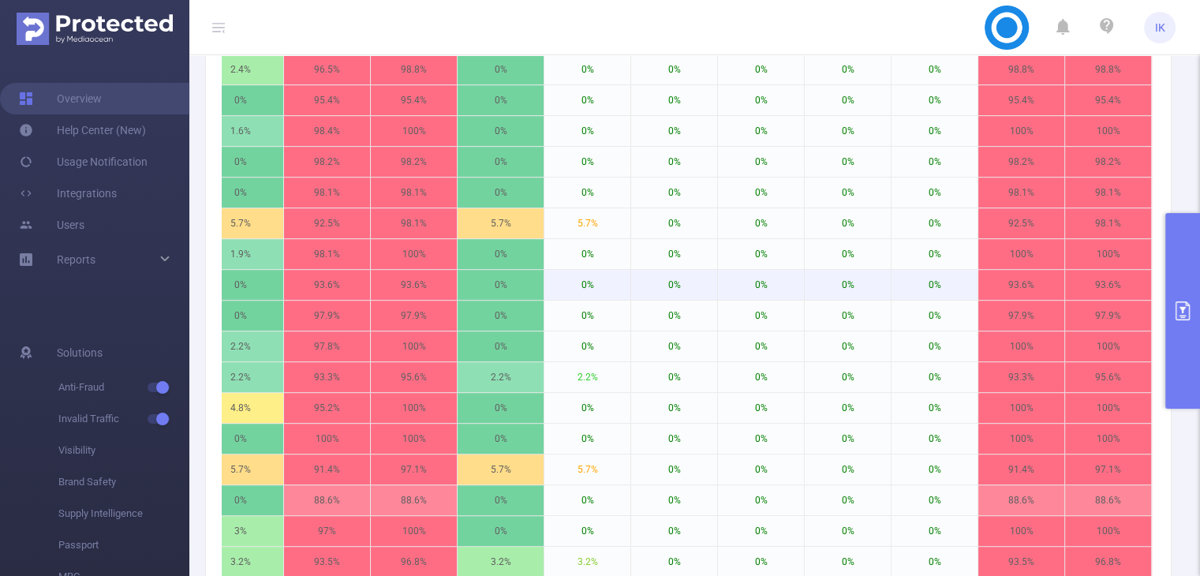
scroll to position [290, 0]
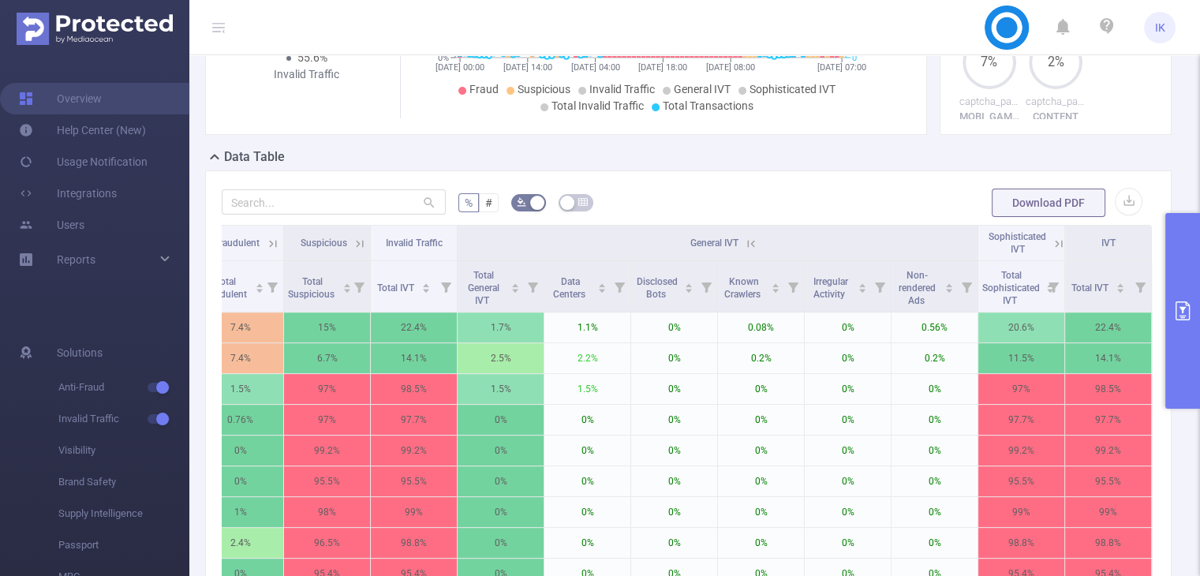
click at [744, 244] on icon at bounding box center [751, 244] width 14 height 14
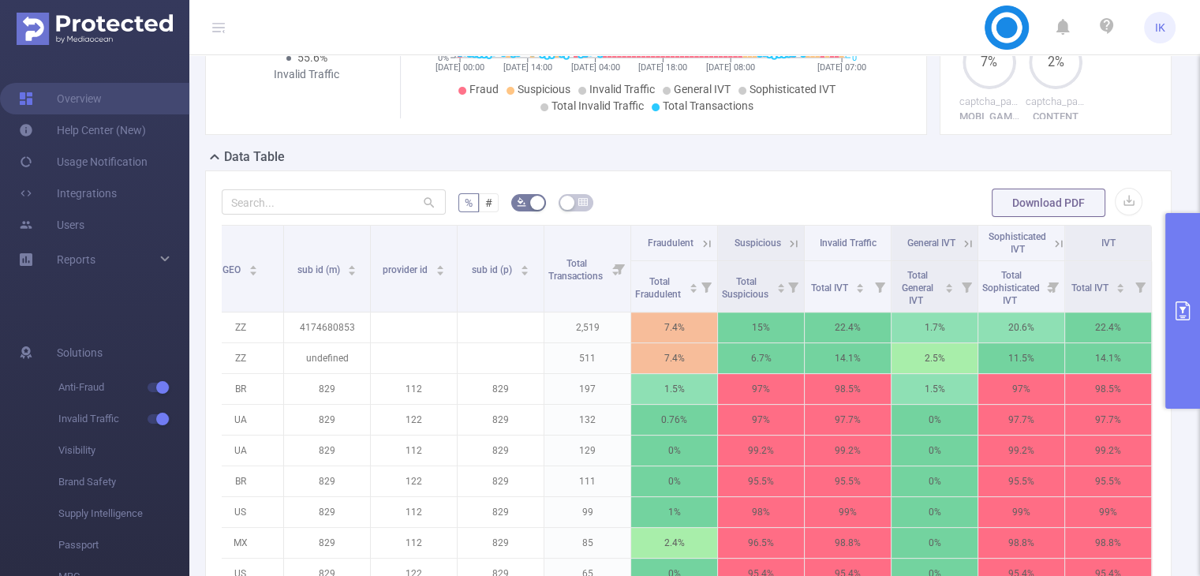
scroll to position [0, 384]
click at [1052, 238] on icon at bounding box center [1059, 244] width 14 height 14
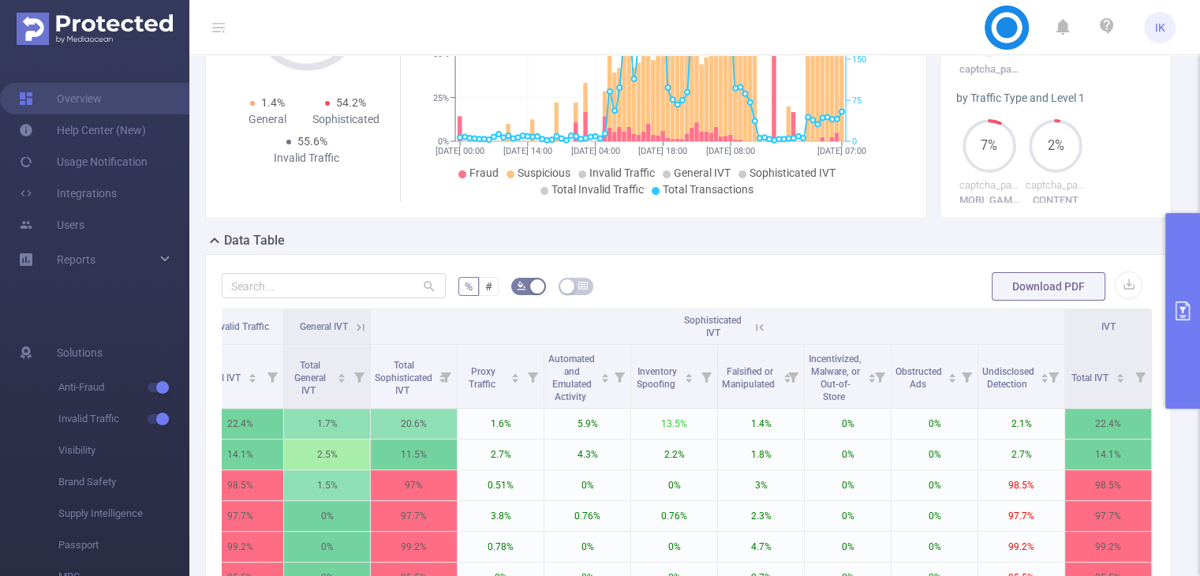
scroll to position [144, 0]
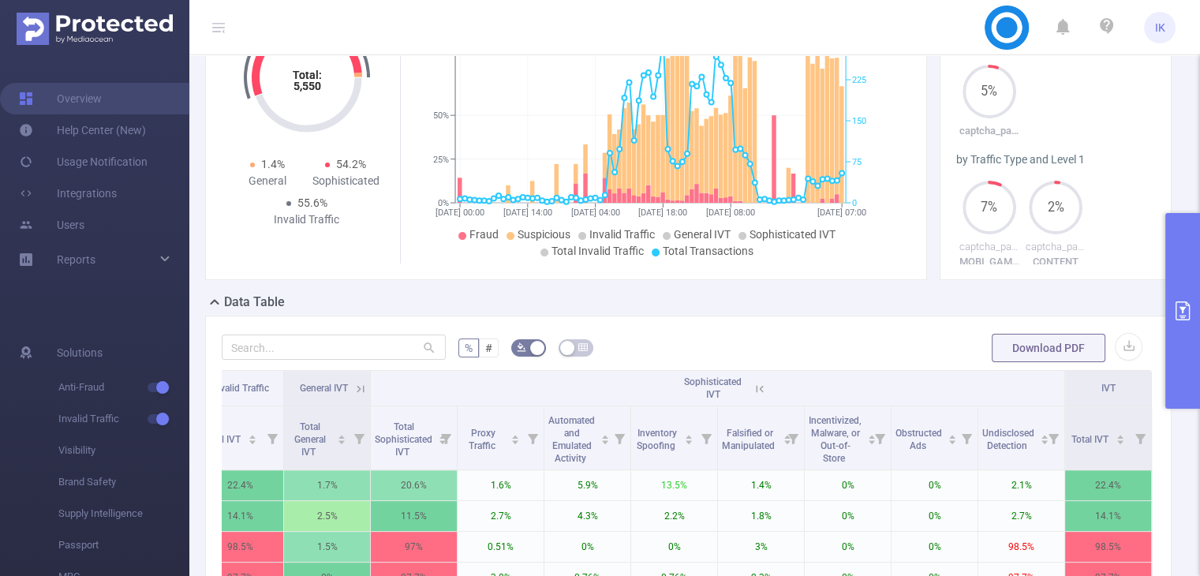
click at [753, 392] on icon at bounding box center [760, 389] width 14 height 14
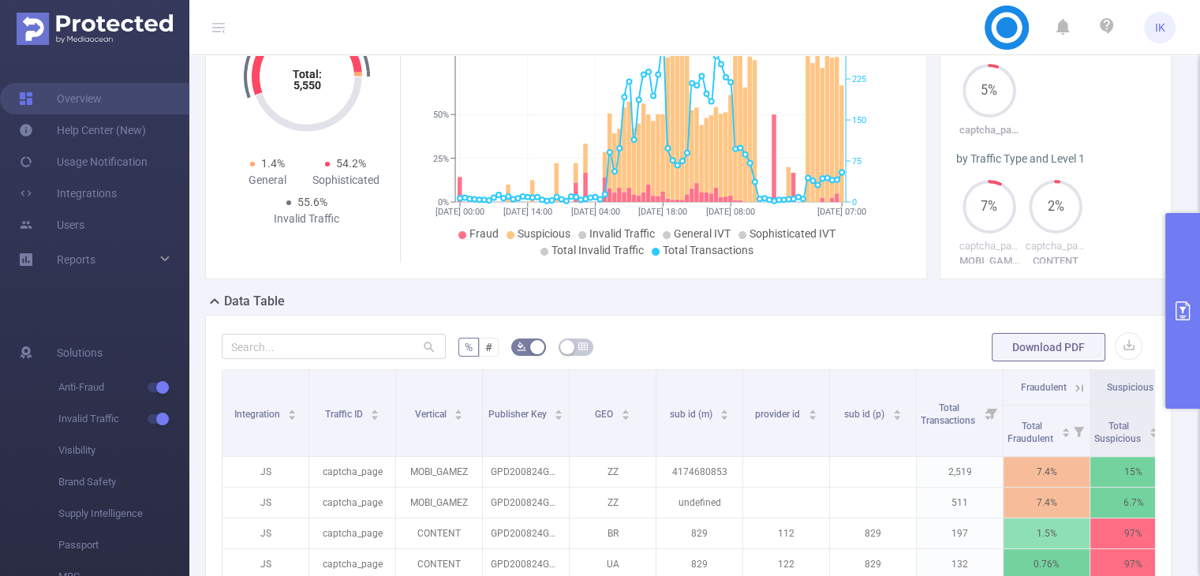
scroll to position [237, 0]
